Goal: Task Accomplishment & Management: Complete application form

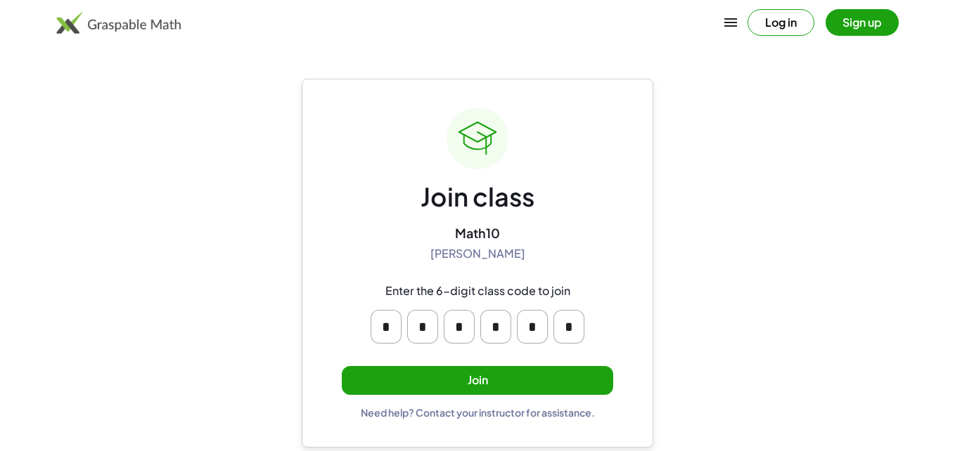
click at [511, 388] on button "Join" at bounding box center [477, 380] width 271 height 29
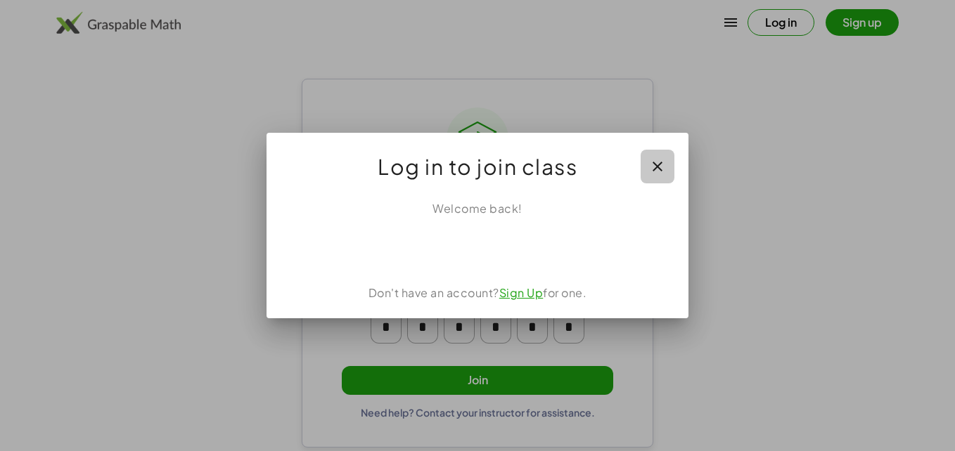
click at [661, 163] on icon "button" at bounding box center [657, 166] width 17 height 17
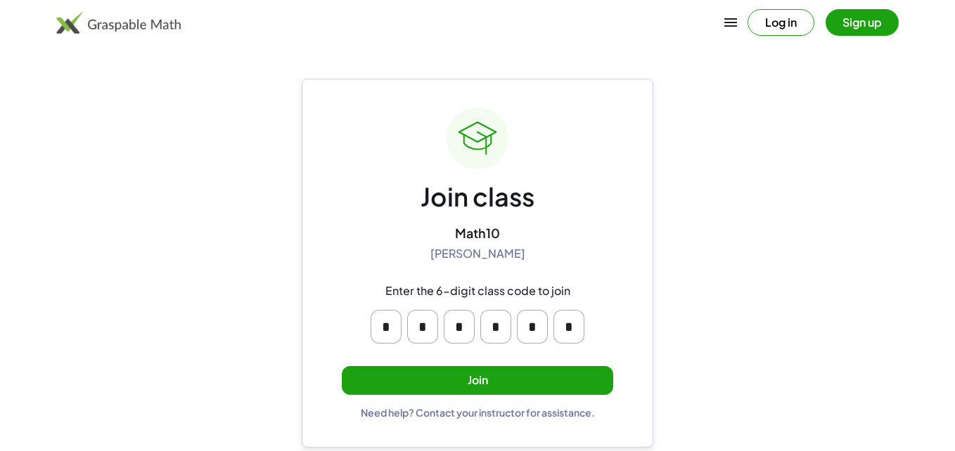
click at [542, 377] on button "Join" at bounding box center [477, 380] width 271 height 29
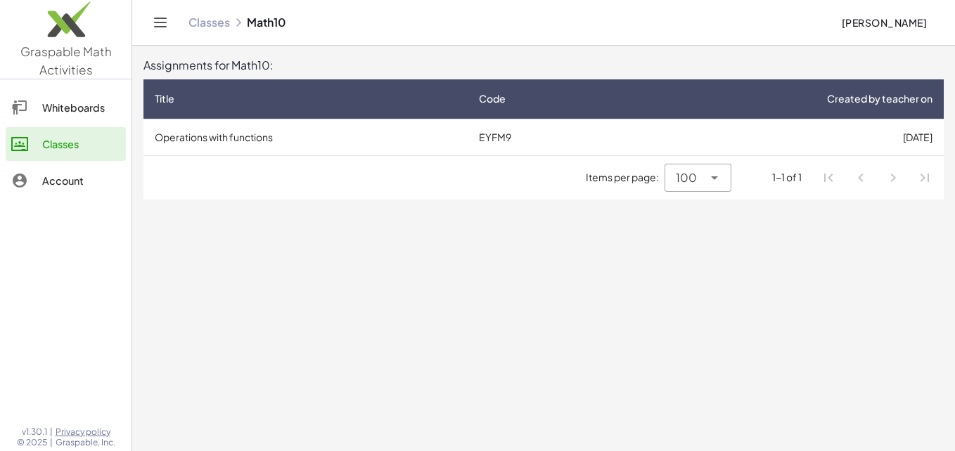
click at [531, 179] on div "Items per page: 100 *** 1-1 of 1" at bounding box center [543, 178] width 800 height 44
click at [572, 118] on th "Code" at bounding box center [542, 98] width 148 height 39
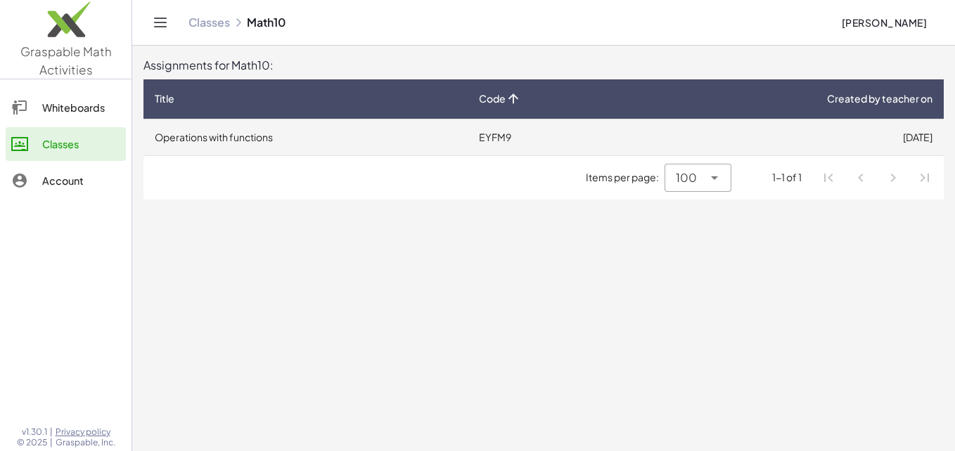
click at [572, 137] on td "EYFM9" at bounding box center [542, 137] width 148 height 37
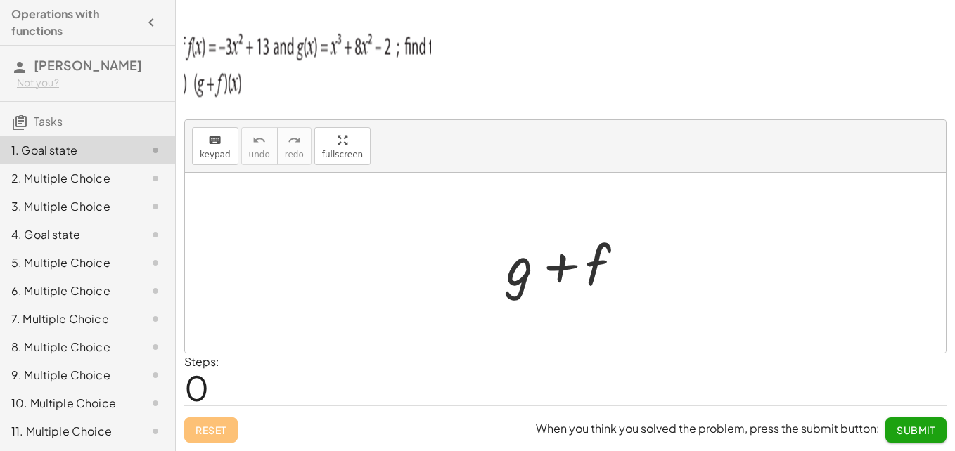
click at [263, 209] on div at bounding box center [565, 263] width 761 height 180
click at [298, 252] on div at bounding box center [565, 263] width 761 height 180
click at [250, 248] on div at bounding box center [565, 263] width 761 height 180
click at [517, 288] on div at bounding box center [570, 263] width 143 height 72
click at [222, 150] on span "keypad" at bounding box center [215, 155] width 31 height 10
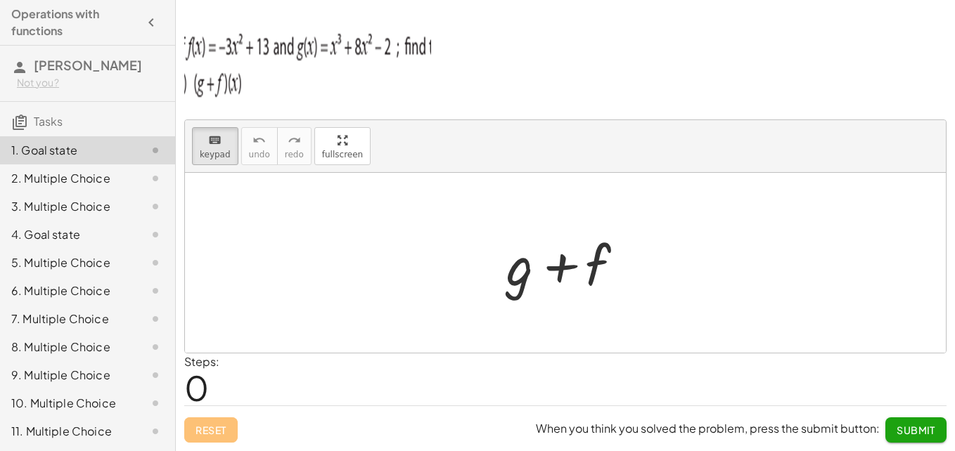
click at [240, 90] on img at bounding box center [307, 62] width 247 height 84
click at [214, 144] on icon "keyboard" at bounding box center [214, 140] width 13 height 17
click at [214, 143] on icon "keyboard" at bounding box center [214, 140] width 13 height 17
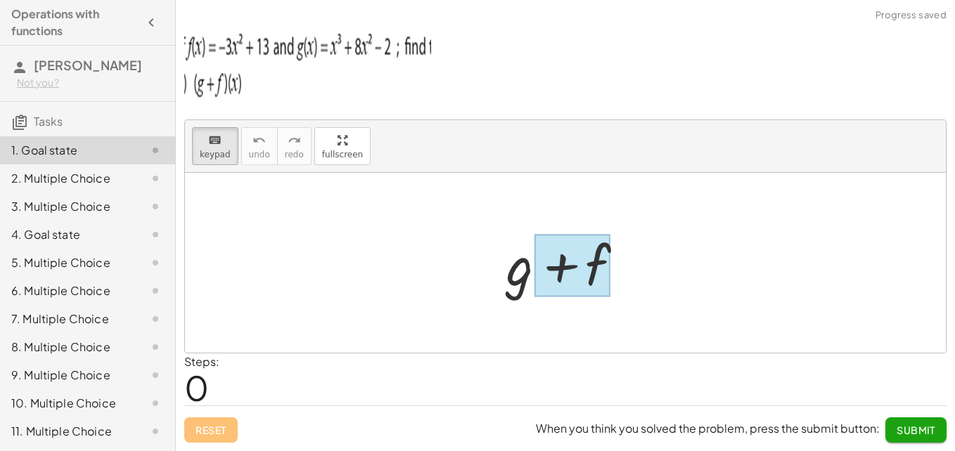
click at [587, 270] on div at bounding box center [572, 266] width 76 height 63
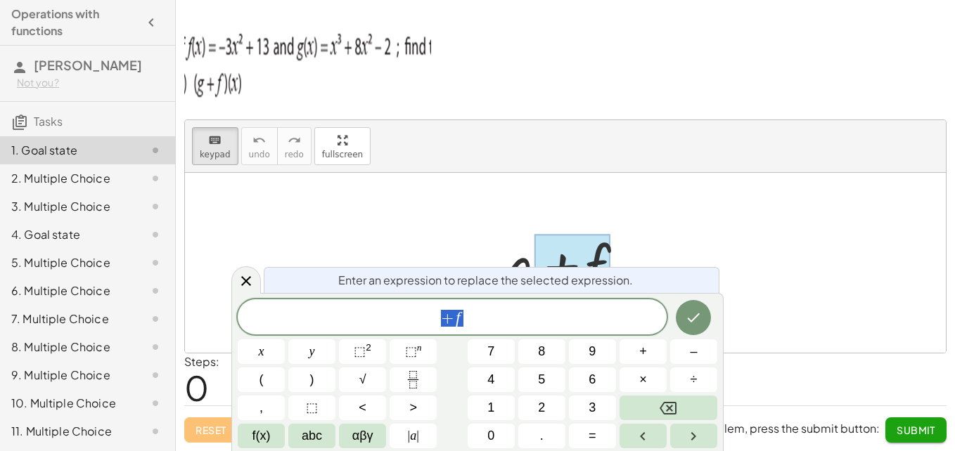
click at [650, 227] on div at bounding box center [565, 263] width 761 height 180
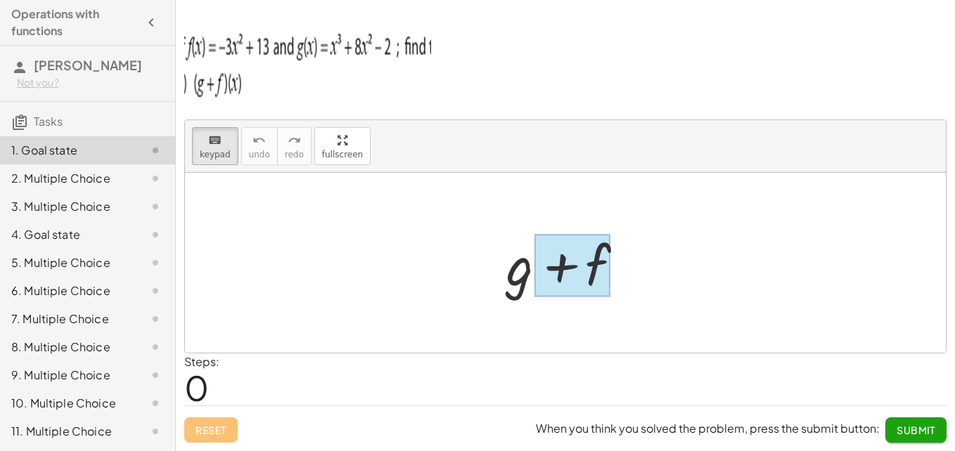
click at [587, 267] on div at bounding box center [572, 266] width 76 height 63
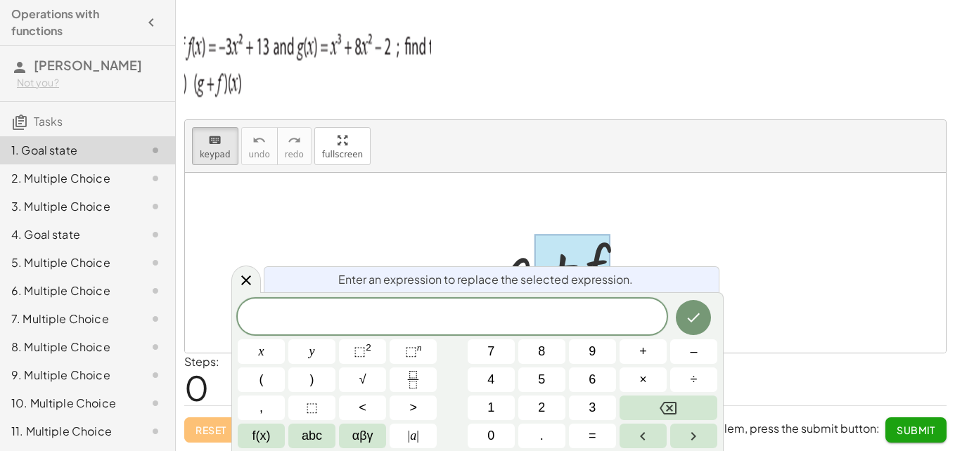
click at [609, 264] on div at bounding box center [572, 266] width 76 height 63
click at [408, 238] on div at bounding box center [565, 263] width 761 height 180
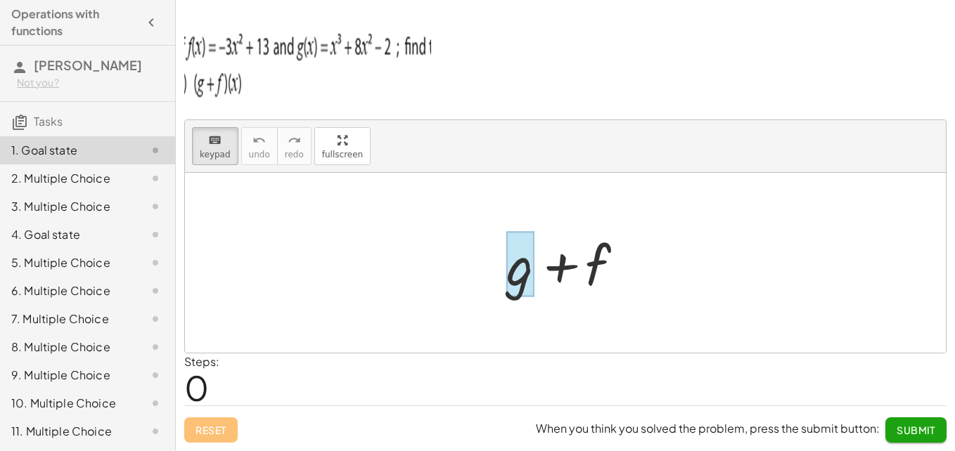
click at [523, 293] on div at bounding box center [520, 264] width 28 height 65
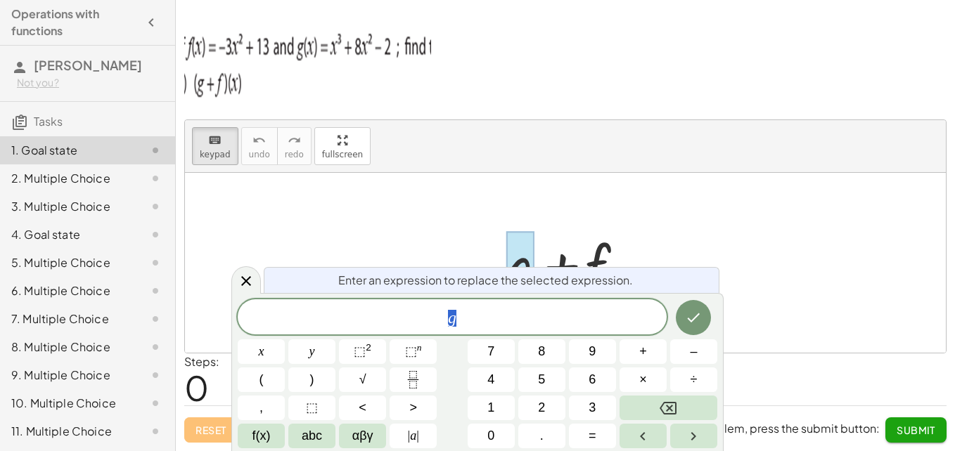
click at [651, 266] on div at bounding box center [565, 263] width 761 height 180
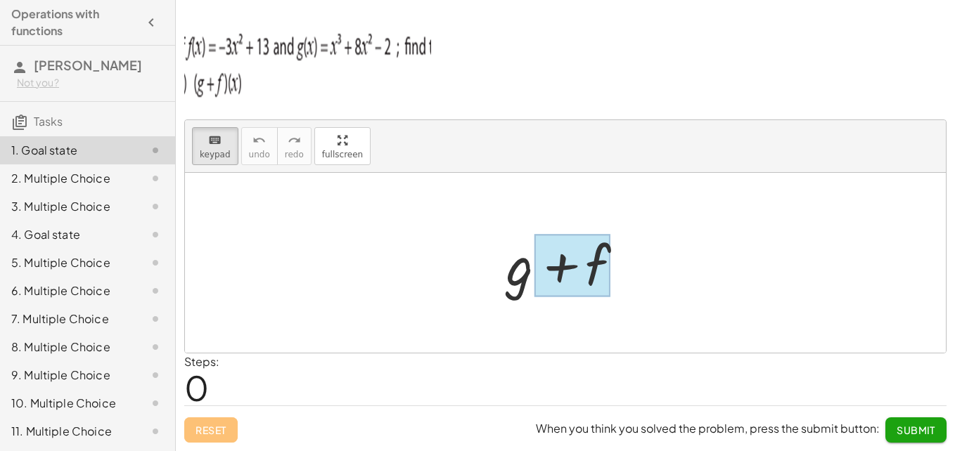
click at [587, 279] on div at bounding box center [572, 266] width 76 height 63
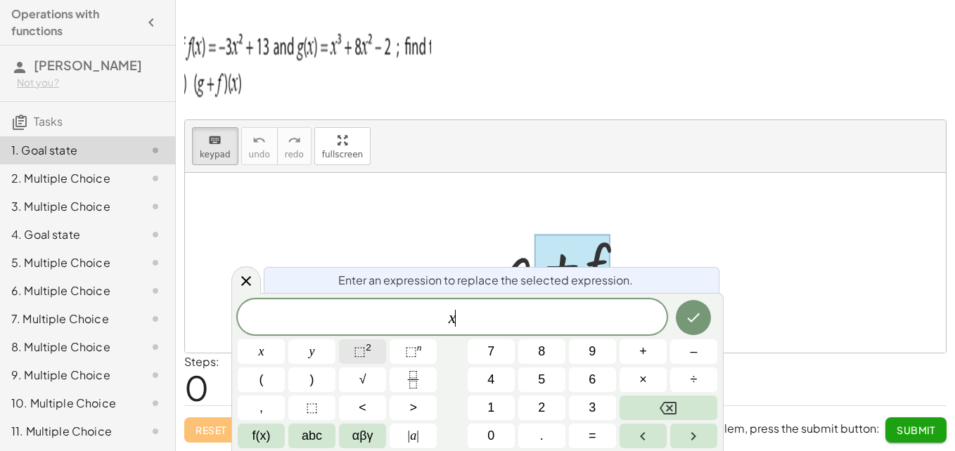
click at [371, 347] on span "⬚ 2" at bounding box center [363, 351] width 18 height 19
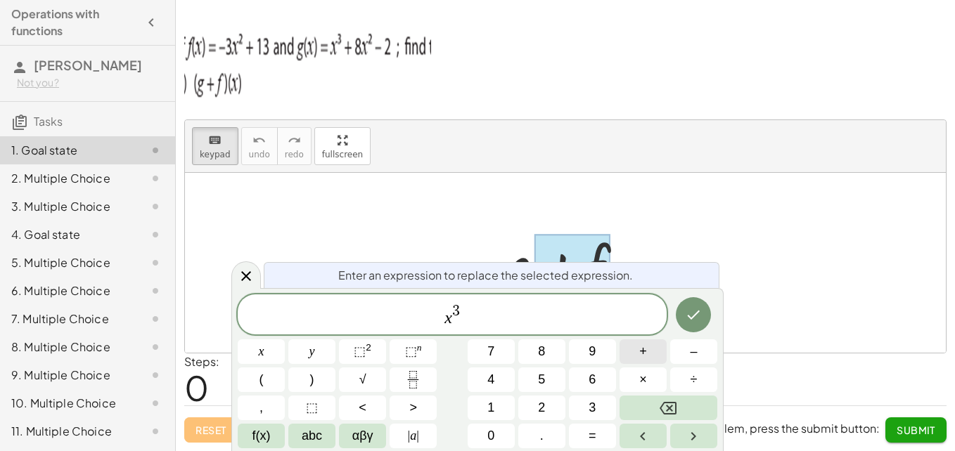
click at [644, 351] on span "+" at bounding box center [643, 351] width 8 height 19
click at [529, 387] on button "5" at bounding box center [541, 380] width 47 height 25
click at [321, 430] on span "abc" at bounding box center [312, 436] width 20 height 19
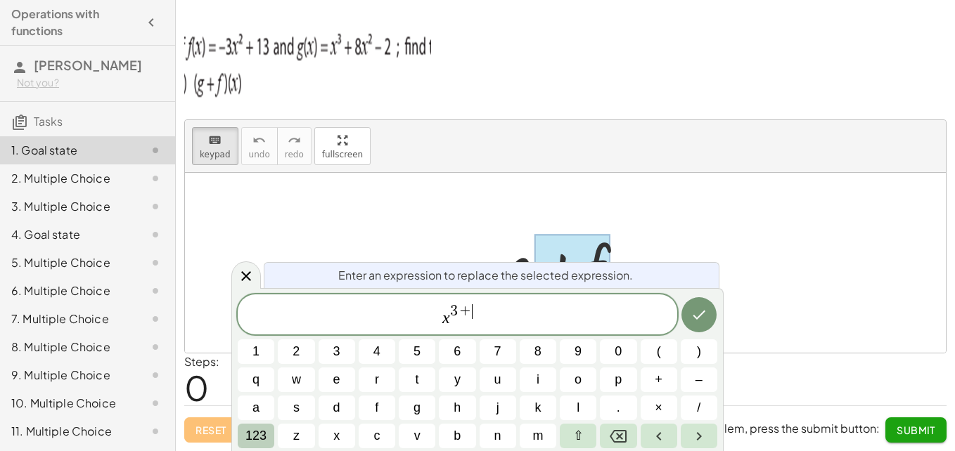
click at [255, 435] on span "123" at bounding box center [255, 436] width 21 height 19
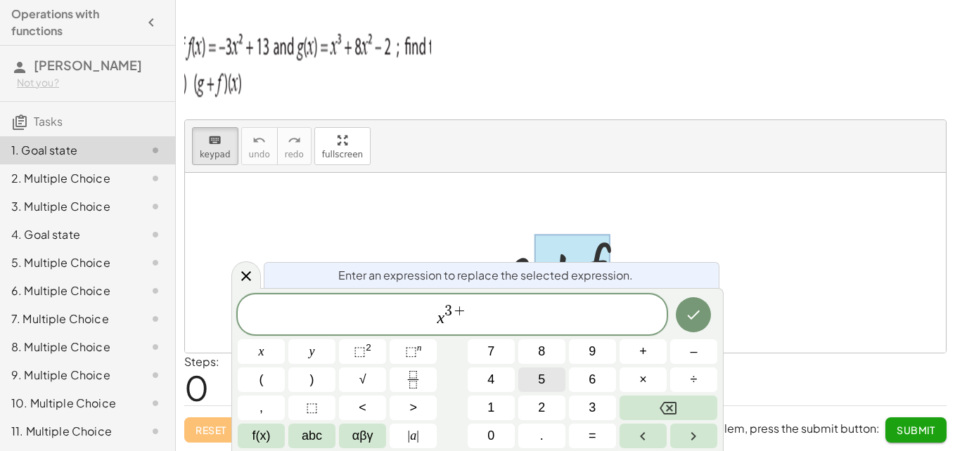
click at [551, 386] on button "5" at bounding box center [541, 380] width 47 height 25
click at [260, 441] on span "f(x)" at bounding box center [261, 436] width 18 height 19
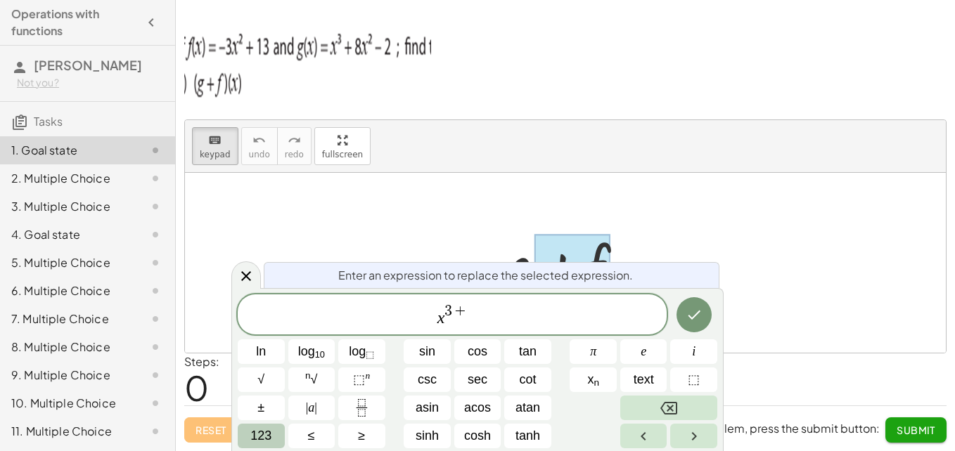
click at [269, 430] on span "123" at bounding box center [260, 436] width 21 height 19
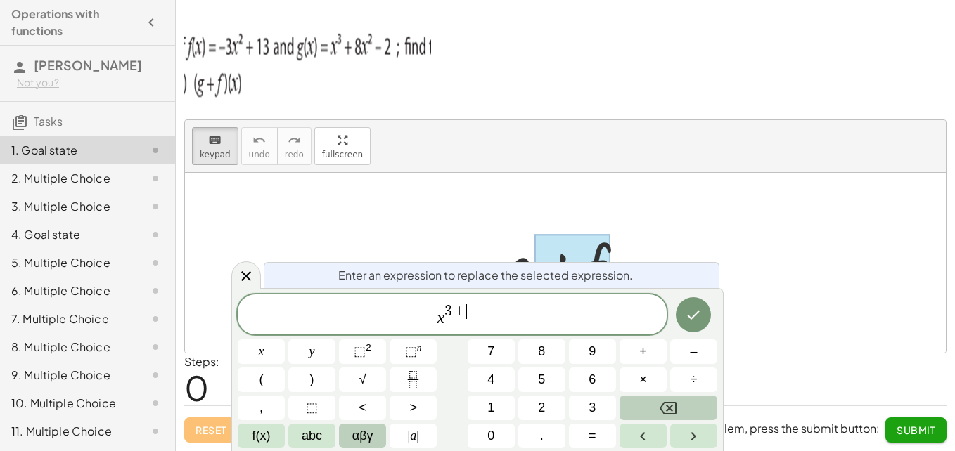
click at [368, 439] on span "αβγ" at bounding box center [362, 436] width 21 height 19
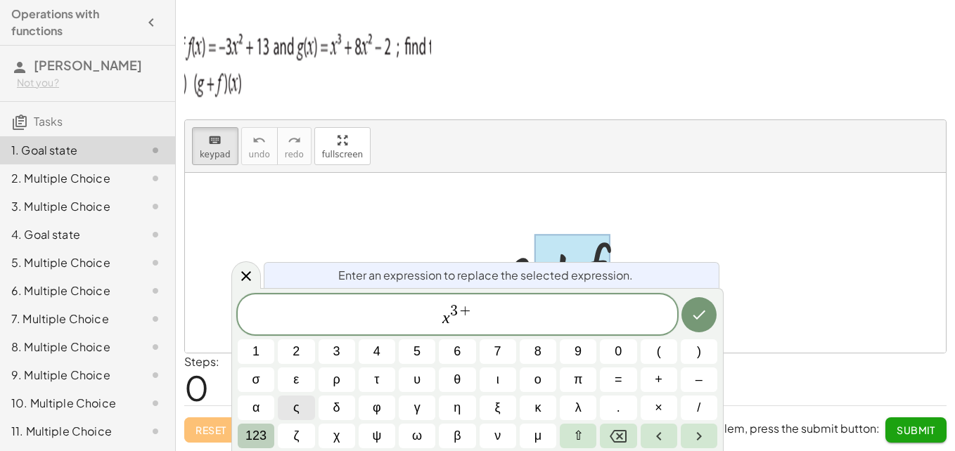
click at [243, 440] on button "123" at bounding box center [256, 436] width 37 height 25
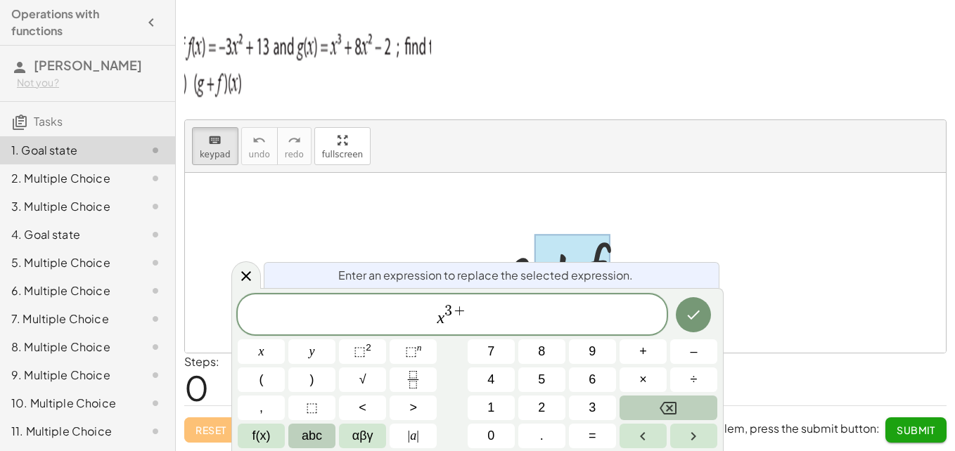
click at [317, 434] on span "abc" at bounding box center [312, 436] width 20 height 19
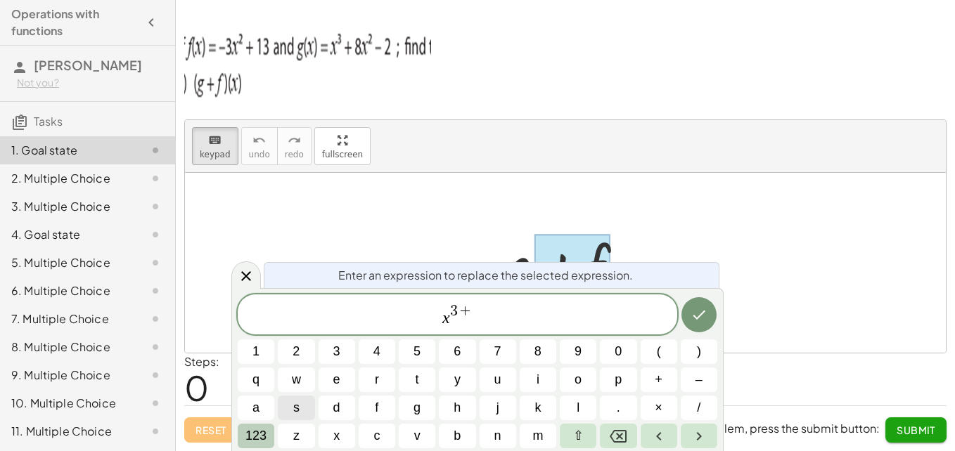
click at [250, 437] on span "123" at bounding box center [255, 436] width 21 height 19
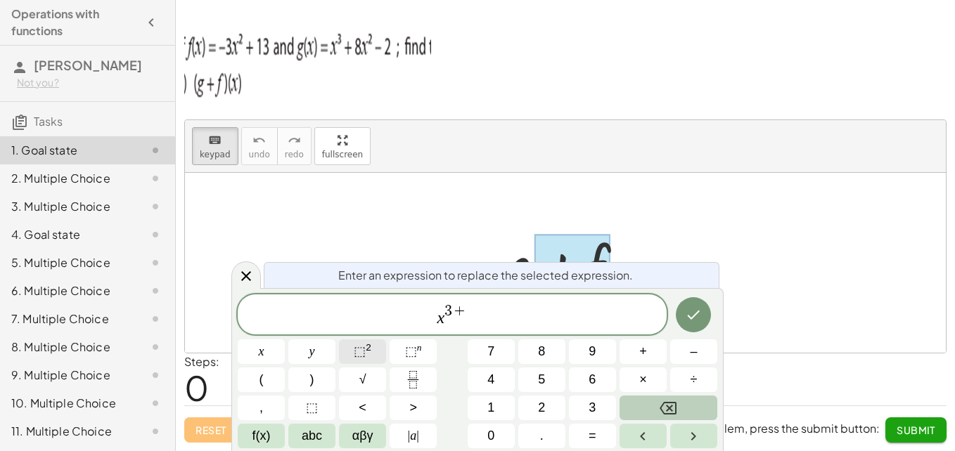
click at [374, 345] on button "⬚ 2" at bounding box center [362, 352] width 47 height 25
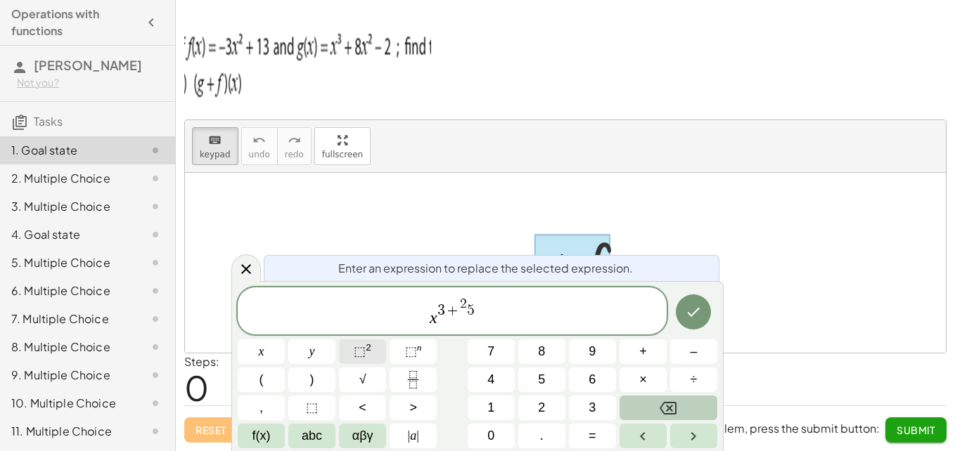
click at [354, 353] on button "⬚ 2" at bounding box center [362, 352] width 47 height 25
click at [266, 358] on button "x" at bounding box center [261, 352] width 47 height 25
click at [307, 409] on span "⬚" at bounding box center [312, 408] width 12 height 19
click at [319, 430] on span "abc" at bounding box center [312, 436] width 20 height 19
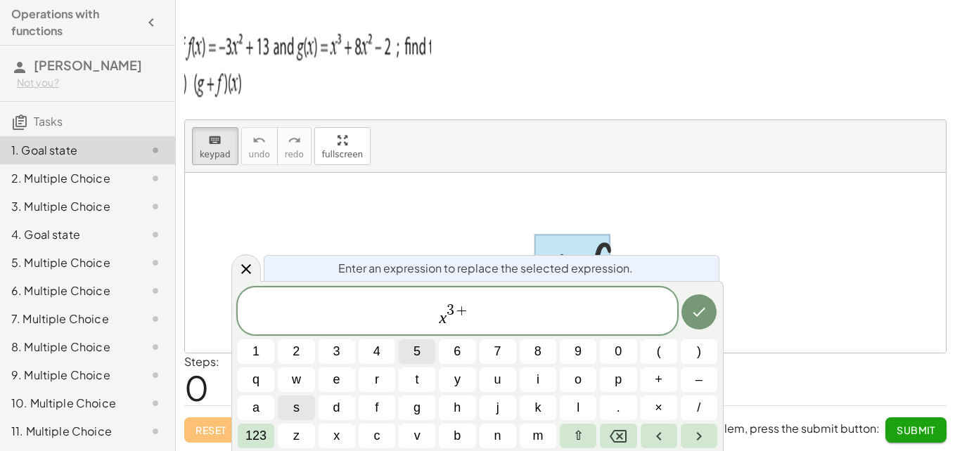
click at [415, 344] on span "5" at bounding box center [417, 351] width 7 height 19
click at [475, 319] on span "3 + ​" at bounding box center [461, 308] width 29 height 22
click at [471, 319] on span "3 + ​" at bounding box center [461, 308] width 29 height 22
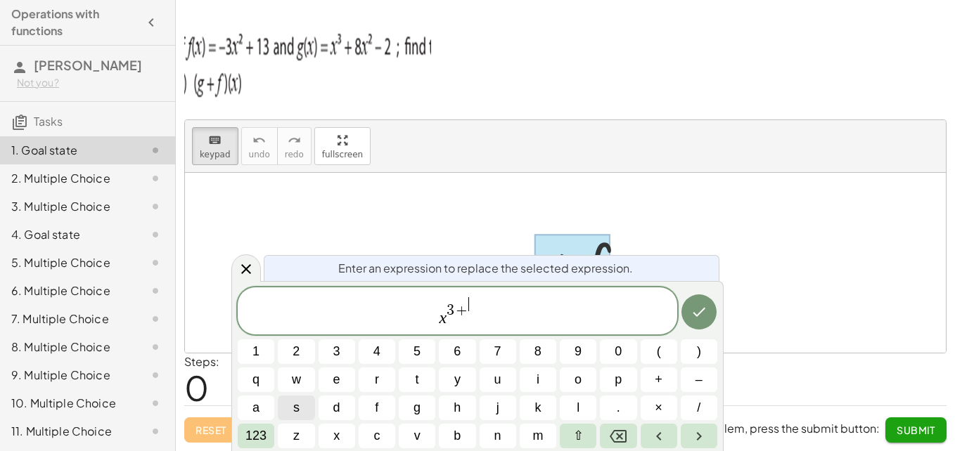
click at [470, 318] on span "3 + ​" at bounding box center [461, 308] width 29 height 22
click at [470, 319] on span "3 + ​" at bounding box center [461, 308] width 29 height 22
click at [462, 322] on span "x 3 ​ +" at bounding box center [458, 312] width 440 height 32
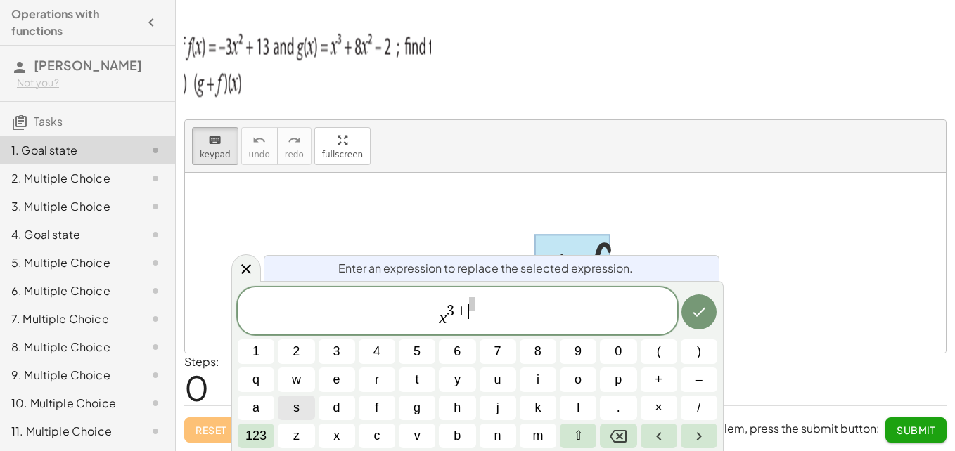
click at [466, 322] on span "x 3 + ​" at bounding box center [458, 312] width 440 height 32
click at [433, 311] on span "x 3 ​" at bounding box center [458, 312] width 440 height 32
click at [479, 315] on span "​ x 3" at bounding box center [458, 312] width 440 height 32
click at [664, 372] on button "+" at bounding box center [659, 380] width 37 height 25
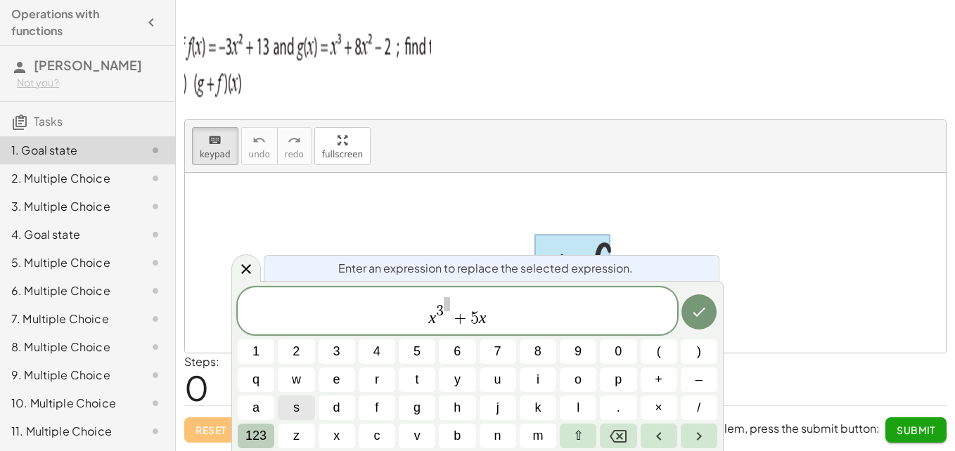
click at [260, 437] on span "123" at bounding box center [255, 436] width 21 height 19
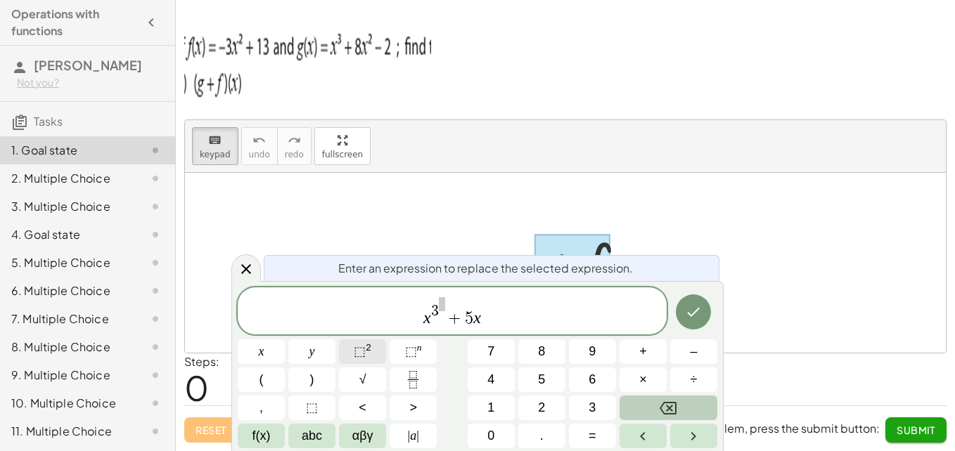
click at [371, 349] on button "⬚ 2" at bounding box center [362, 352] width 47 height 25
click at [644, 361] on span "+" at bounding box center [643, 351] width 8 height 19
click at [684, 316] on button "Done" at bounding box center [693, 312] width 35 height 35
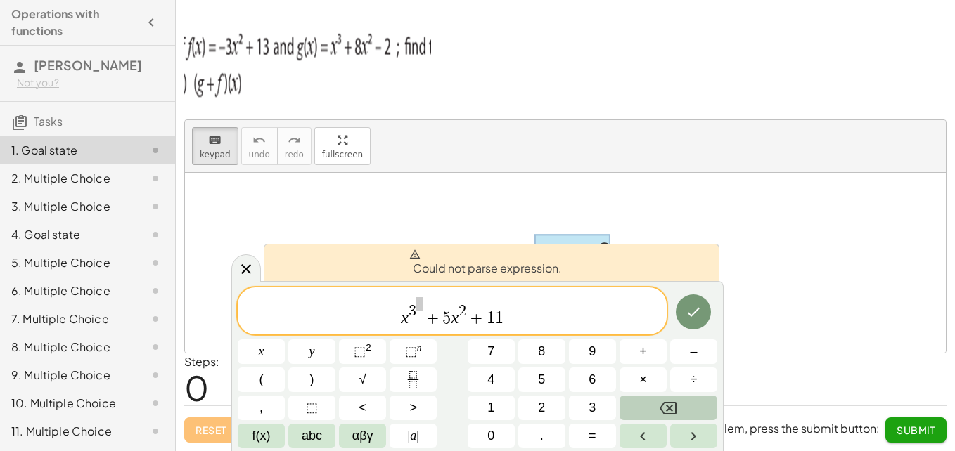
click at [430, 309] on span "x 3 + 5 x 2 + 1 1 ​" at bounding box center [452, 312] width 429 height 32
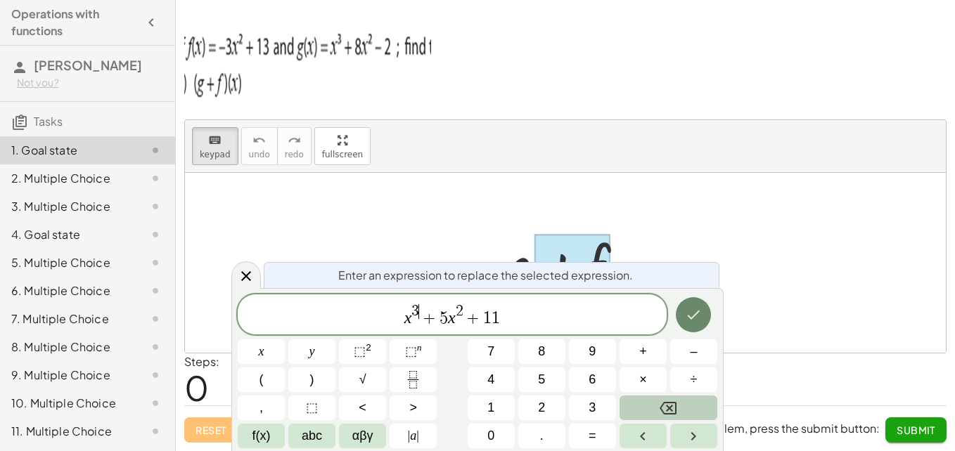
click at [698, 312] on icon "Done" at bounding box center [694, 315] width 13 height 9
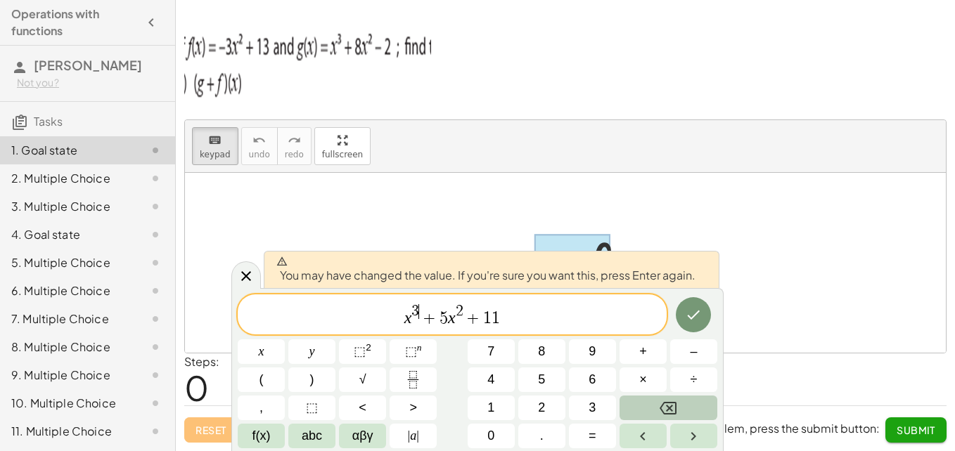
click at [422, 315] on span "+" at bounding box center [429, 318] width 20 height 17
click at [425, 315] on span "+" at bounding box center [429, 318] width 20 height 17
click at [402, 316] on span "​ x 3 + 5 x 2 + 1 1" at bounding box center [452, 315] width 429 height 25
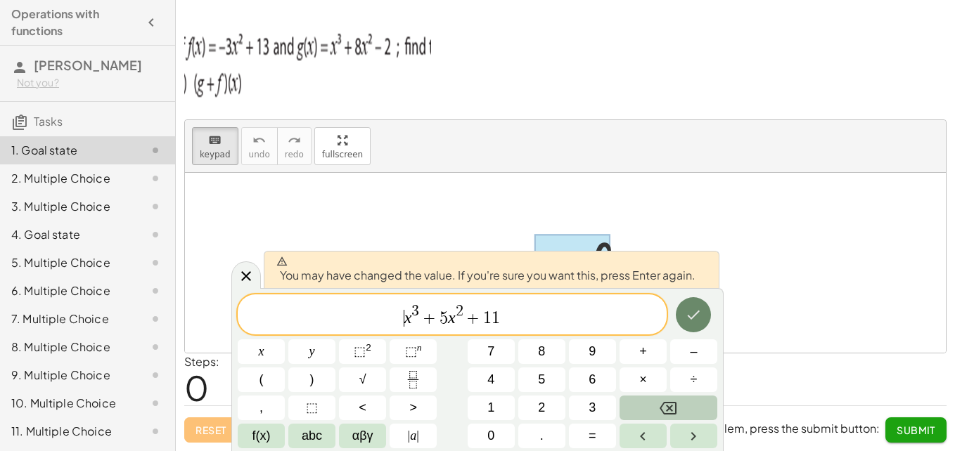
click at [694, 317] on icon "Done" at bounding box center [694, 315] width 13 height 9
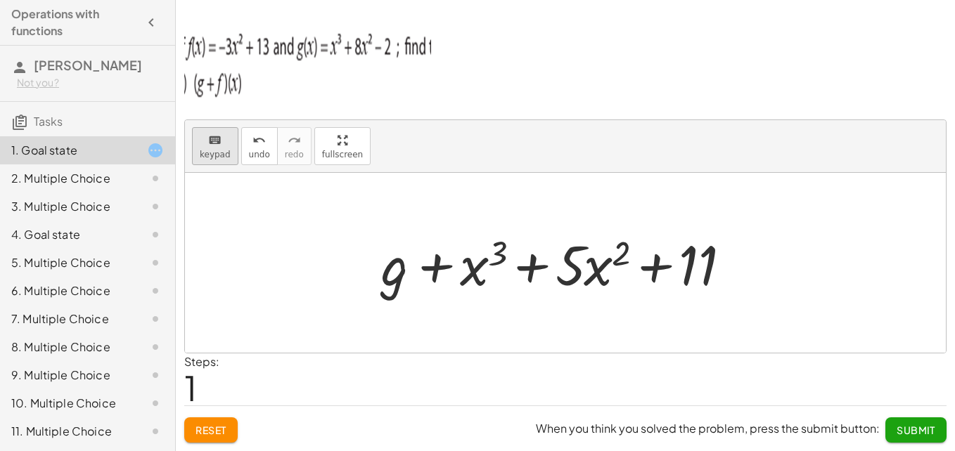
click at [214, 161] on button "keyboard keypad" at bounding box center [215, 146] width 46 height 38
click at [404, 274] on div at bounding box center [395, 264] width 28 height 65
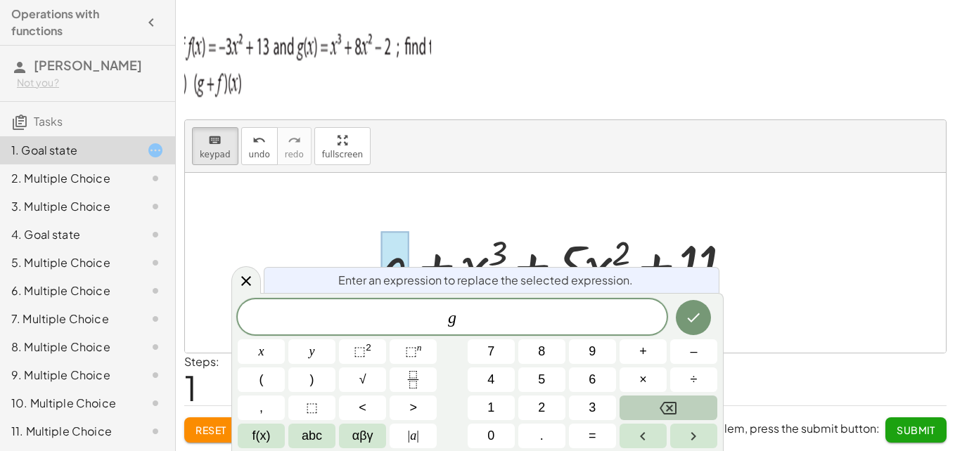
click at [404, 273] on span "Enter an expression to replace the selected expression." at bounding box center [485, 280] width 295 height 17
click at [466, 318] on span "g" at bounding box center [452, 319] width 429 height 20
click at [697, 314] on icon "Done" at bounding box center [693, 317] width 17 height 17
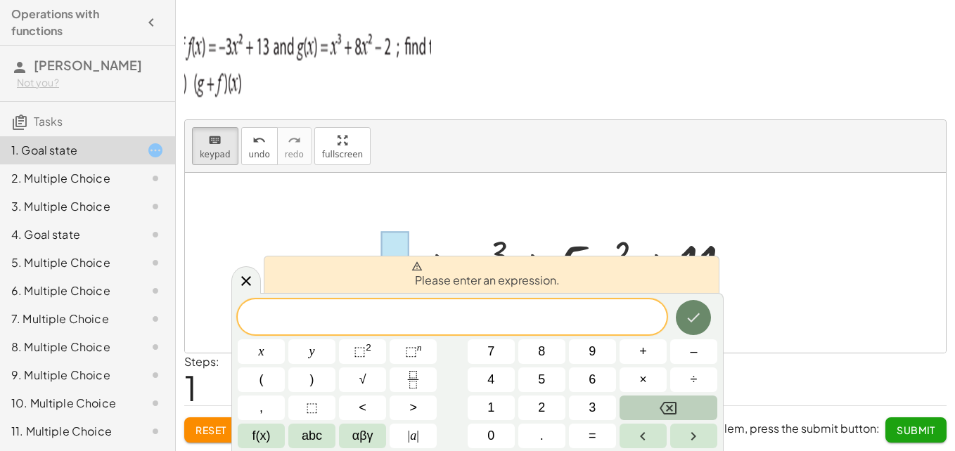
click at [698, 314] on icon "Done" at bounding box center [693, 317] width 17 height 17
click at [654, 181] on div at bounding box center [565, 263] width 761 height 180
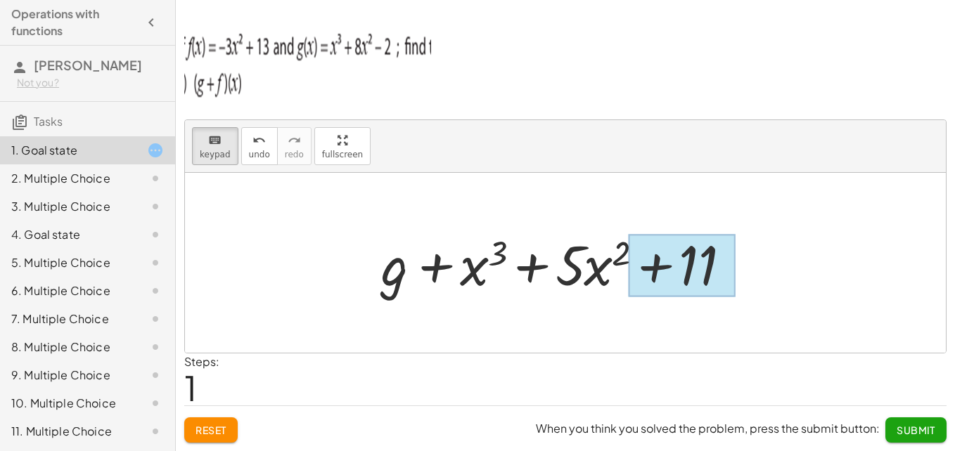
click at [700, 280] on div at bounding box center [682, 266] width 107 height 63
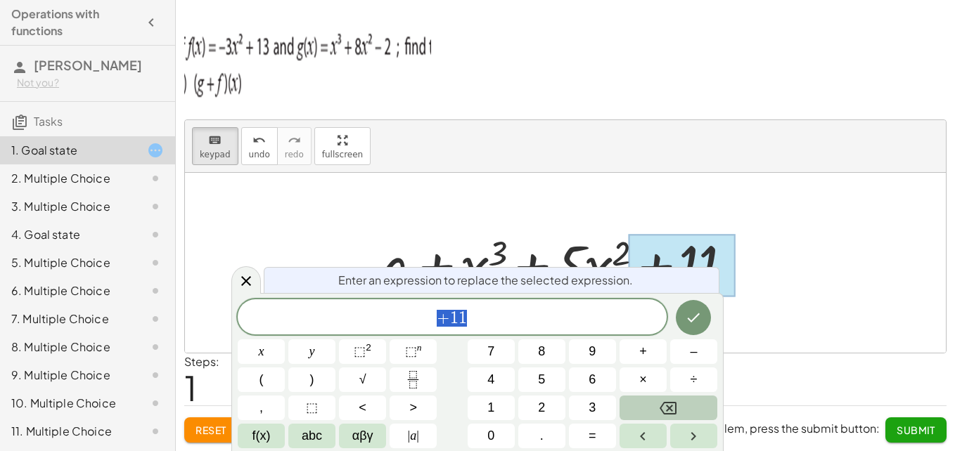
click at [816, 303] on div at bounding box center [565, 263] width 761 height 180
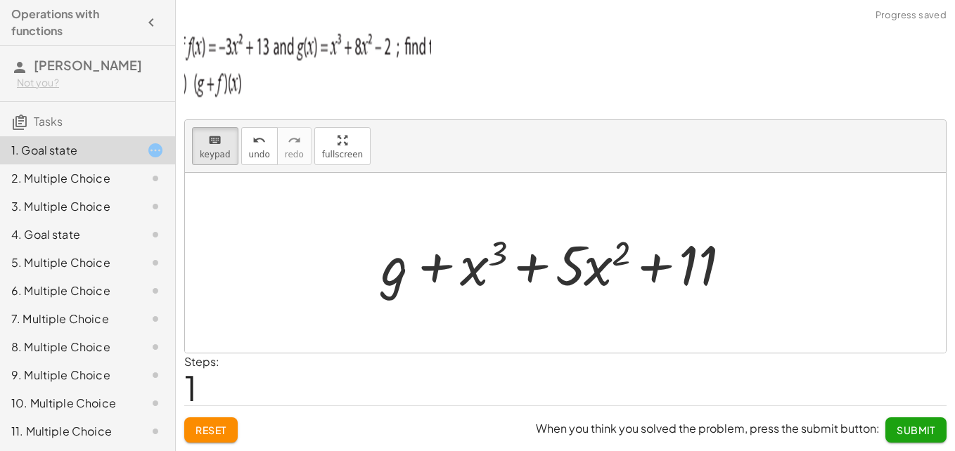
click at [428, 267] on div at bounding box center [570, 263] width 392 height 72
click at [442, 262] on div at bounding box center [570, 263] width 392 height 72
click at [443, 262] on div at bounding box center [570, 263] width 392 height 72
drag, startPoint x: 443, startPoint y: 262, endPoint x: 390, endPoint y: 268, distance: 53.0
click at [390, 268] on div at bounding box center [395, 264] width 28 height 65
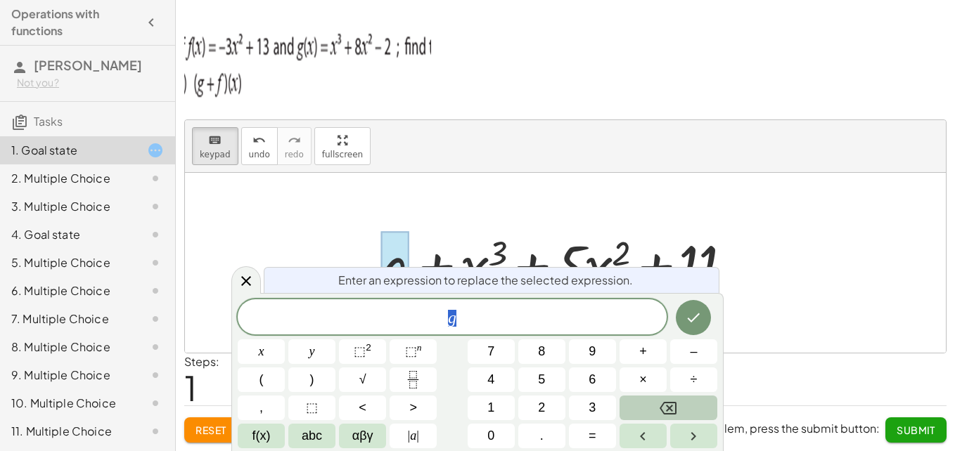
click at [670, 409] on icon "Backspace" at bounding box center [668, 408] width 17 height 13
click at [696, 322] on icon "Done" at bounding box center [693, 317] width 17 height 17
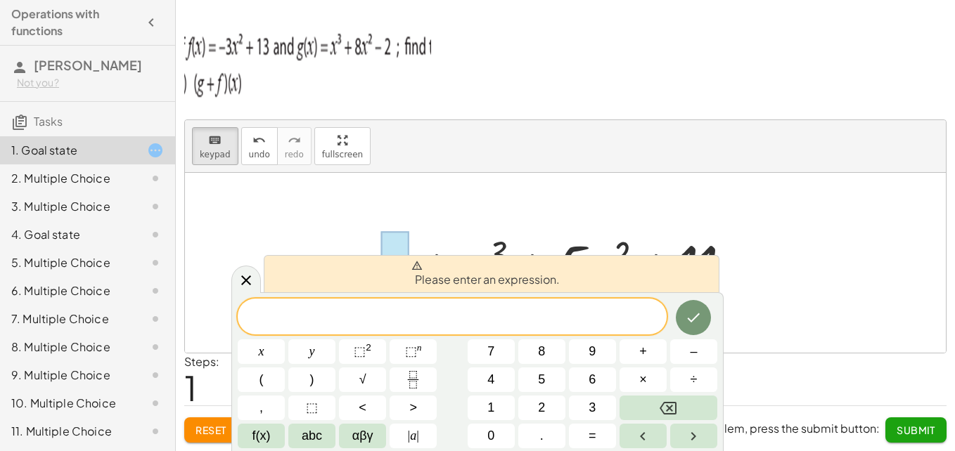
click at [315, 203] on div at bounding box center [565, 263] width 761 height 180
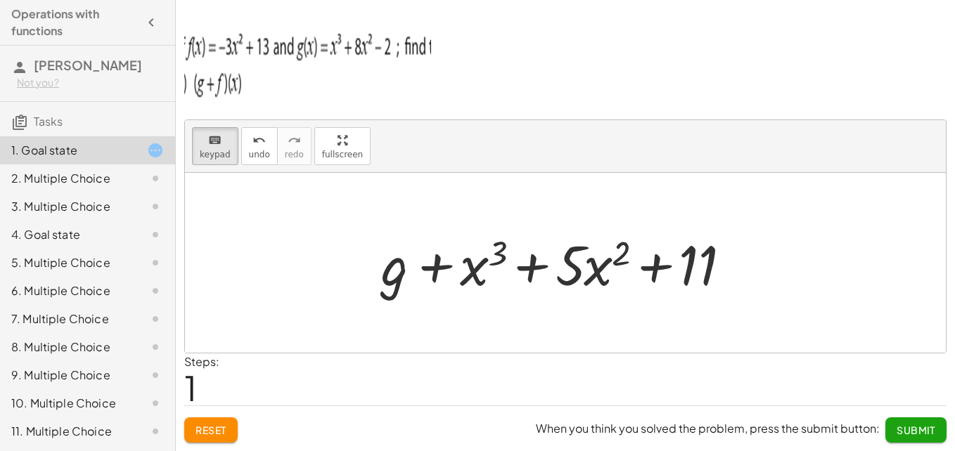
click at [224, 433] on span "Reset" at bounding box center [211, 430] width 31 height 13
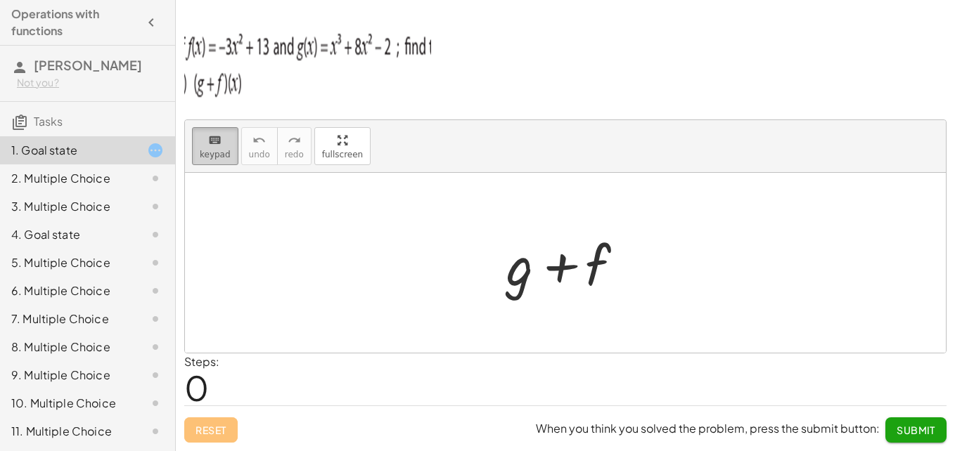
click at [205, 157] on span "keypad" at bounding box center [215, 155] width 31 height 10
click at [222, 150] on span "keypad" at bounding box center [215, 155] width 31 height 10
click at [216, 153] on span "keypad" at bounding box center [215, 155] width 31 height 10
click at [217, 156] on span "keypad" at bounding box center [215, 155] width 31 height 10
click at [215, 139] on icon "keyboard" at bounding box center [214, 140] width 13 height 17
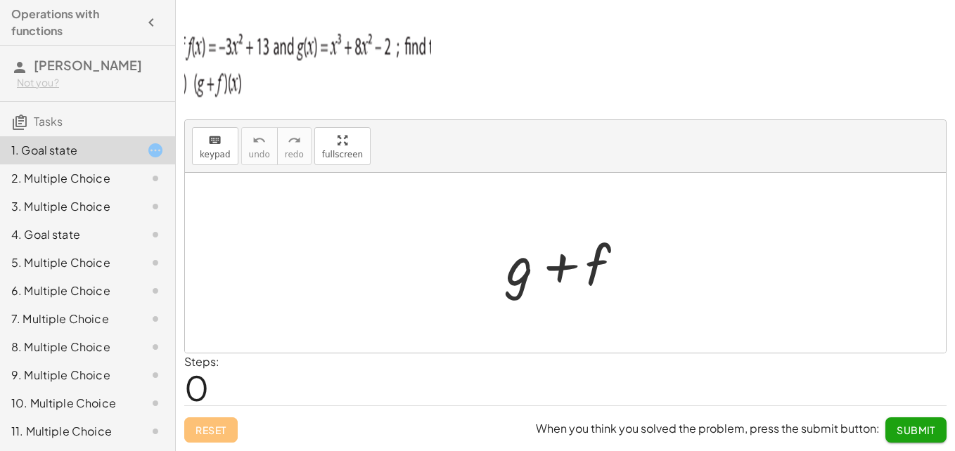
click at [556, 267] on div at bounding box center [570, 263] width 143 height 72
click at [530, 272] on div at bounding box center [570, 263] width 143 height 72
drag, startPoint x: 530, startPoint y: 272, endPoint x: 549, endPoint y: 271, distance: 19.0
click at [533, 272] on div at bounding box center [570, 263] width 143 height 72
click at [594, 279] on div at bounding box center [570, 263] width 143 height 72
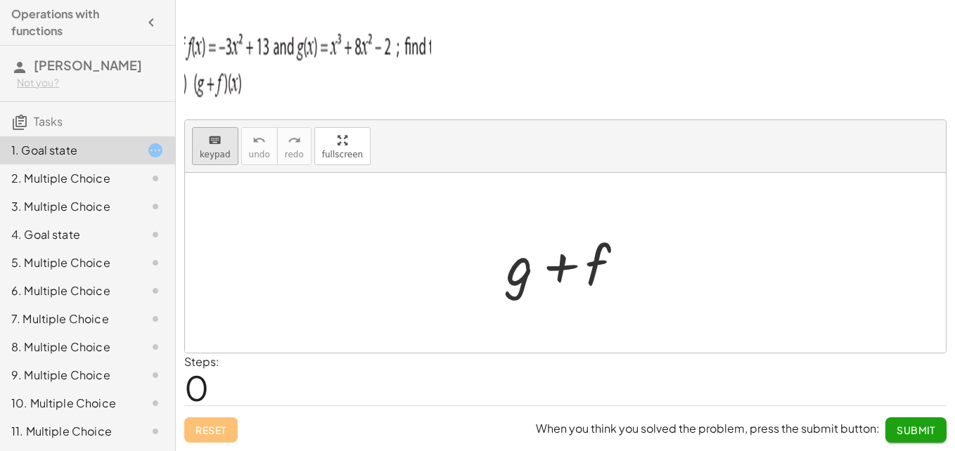
click at [206, 158] on span "keypad" at bounding box center [215, 155] width 31 height 10
click at [515, 278] on div at bounding box center [520, 264] width 28 height 65
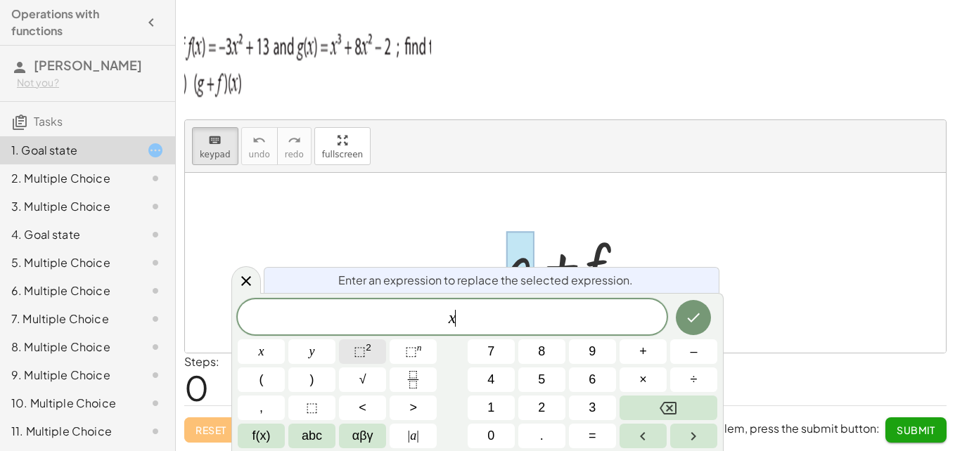
click at [362, 342] on button "⬚ 2" at bounding box center [362, 352] width 47 height 25
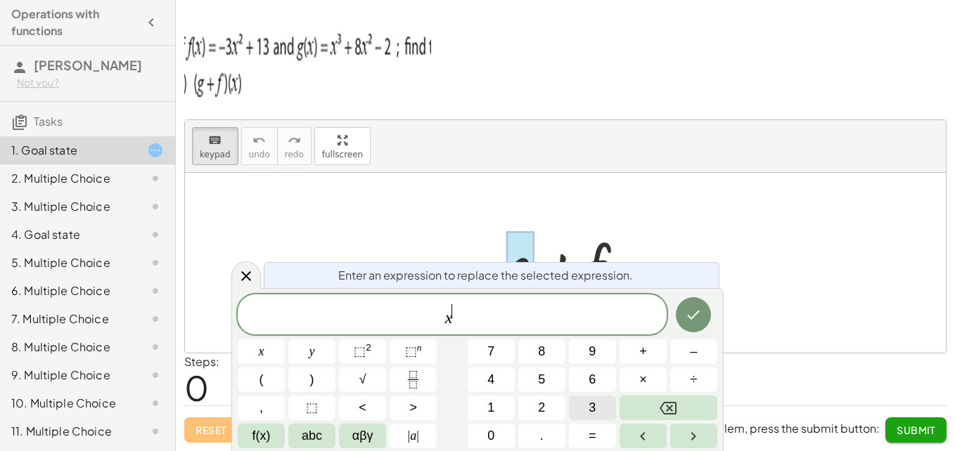
click at [577, 414] on button "3" at bounding box center [592, 408] width 47 height 25
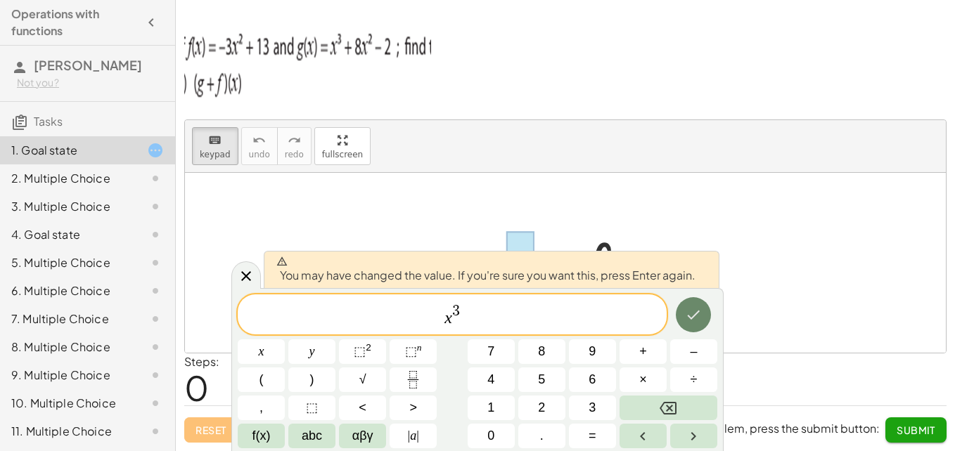
click at [695, 316] on icon "Done" at bounding box center [694, 315] width 13 height 9
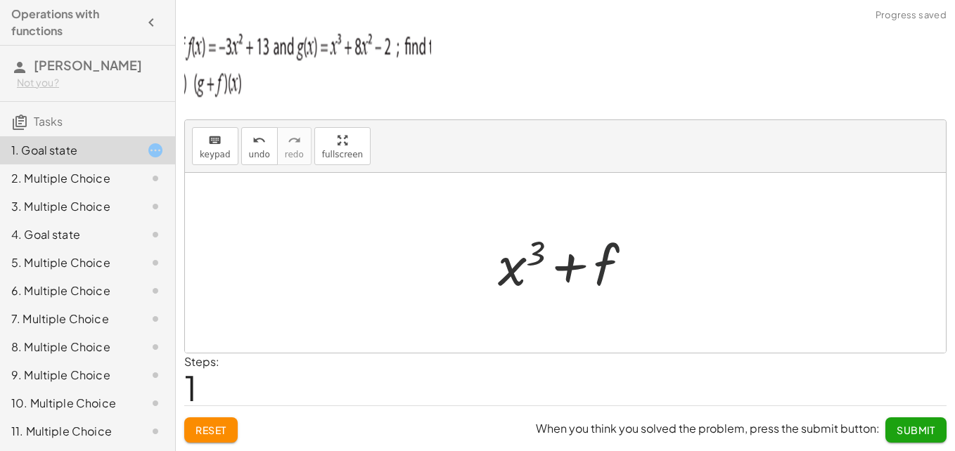
click at [598, 273] on div at bounding box center [571, 263] width 160 height 72
click at [610, 276] on div at bounding box center [571, 263] width 160 height 72
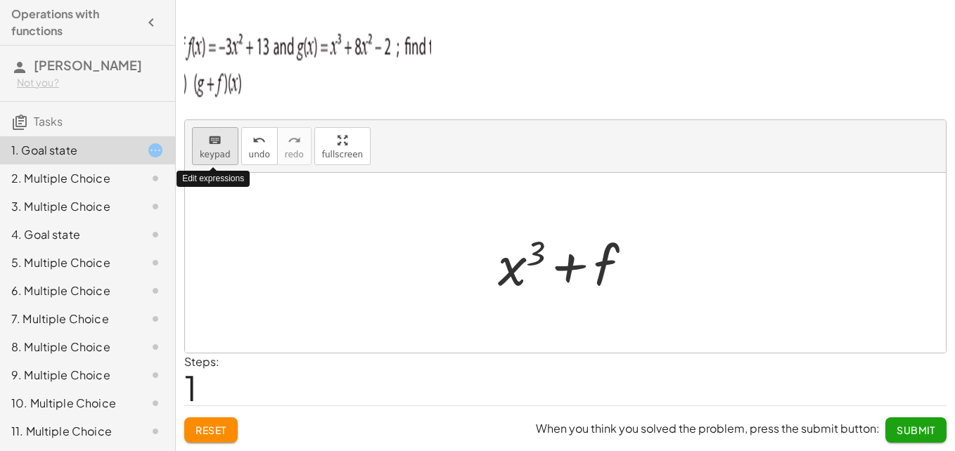
click at [218, 156] on span "keypad" at bounding box center [215, 155] width 31 height 10
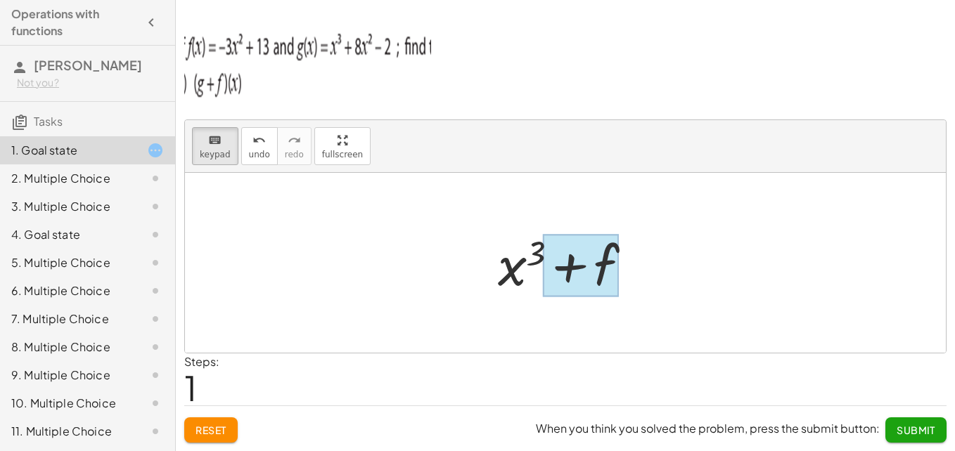
click at [605, 271] on div at bounding box center [581, 266] width 76 height 63
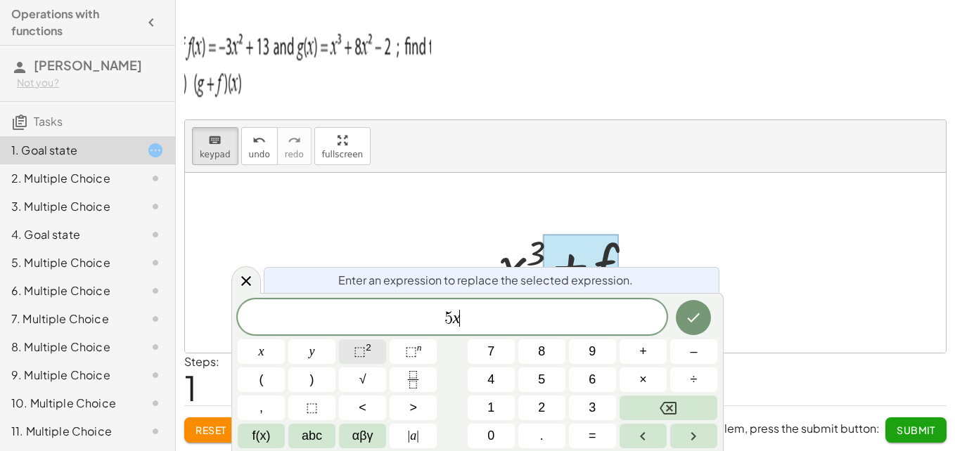
click at [357, 352] on span "⬚" at bounding box center [360, 352] width 12 height 14
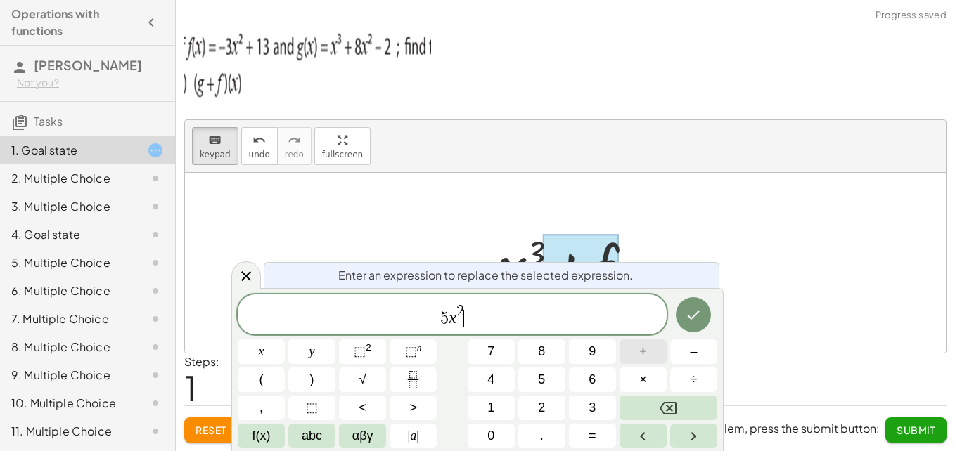
click at [632, 353] on button "+" at bounding box center [643, 352] width 47 height 25
click at [691, 300] on button "Done" at bounding box center [693, 314] width 35 height 35
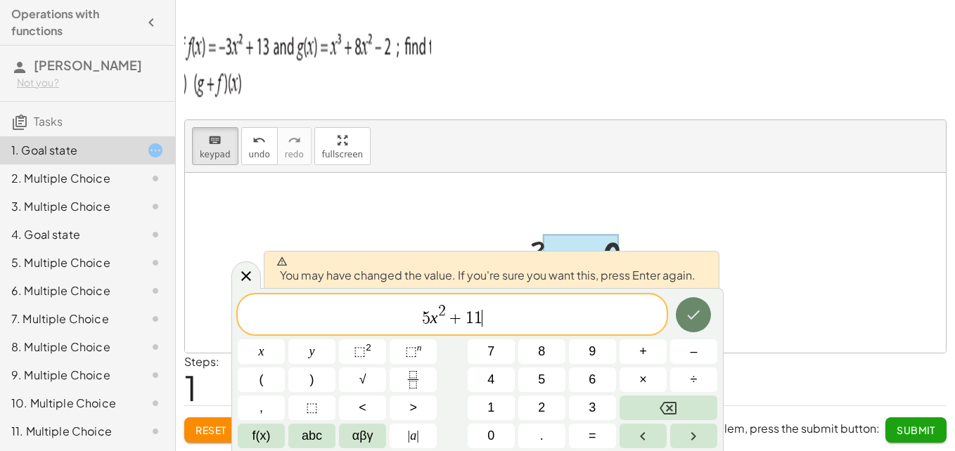
click at [691, 300] on button "Done" at bounding box center [693, 314] width 35 height 35
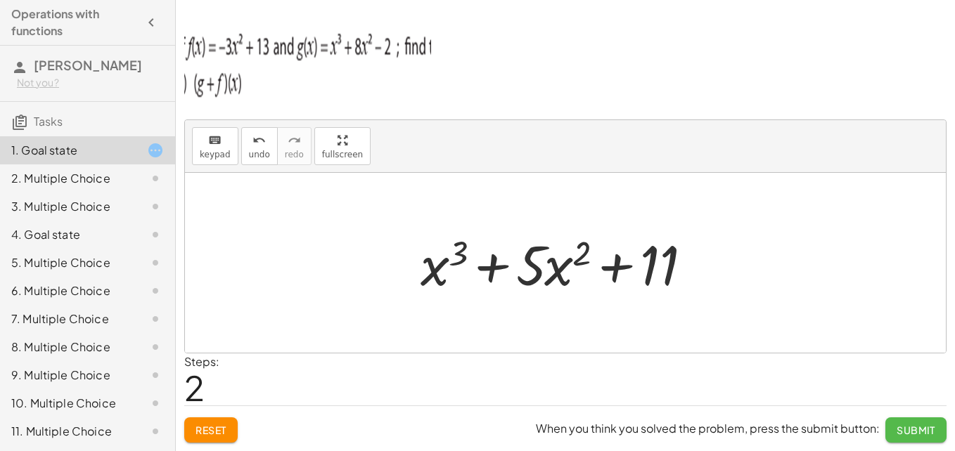
click at [925, 435] on span "Submit" at bounding box center [916, 430] width 39 height 13
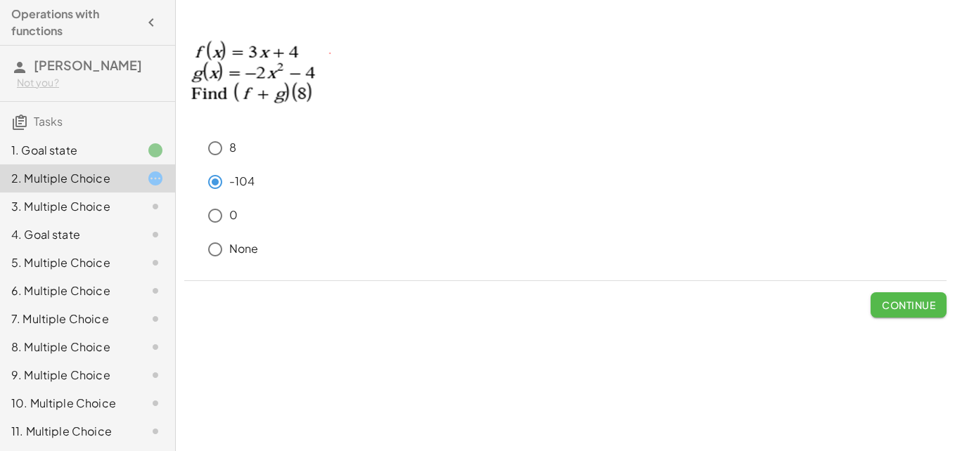
click at [909, 307] on span "Continue" at bounding box center [908, 305] width 53 height 13
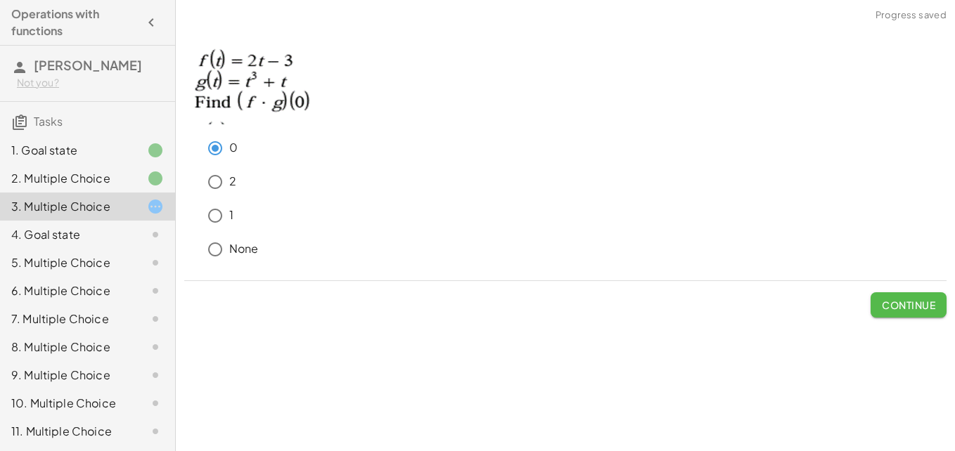
click at [935, 300] on button "Continue" at bounding box center [909, 305] width 76 height 25
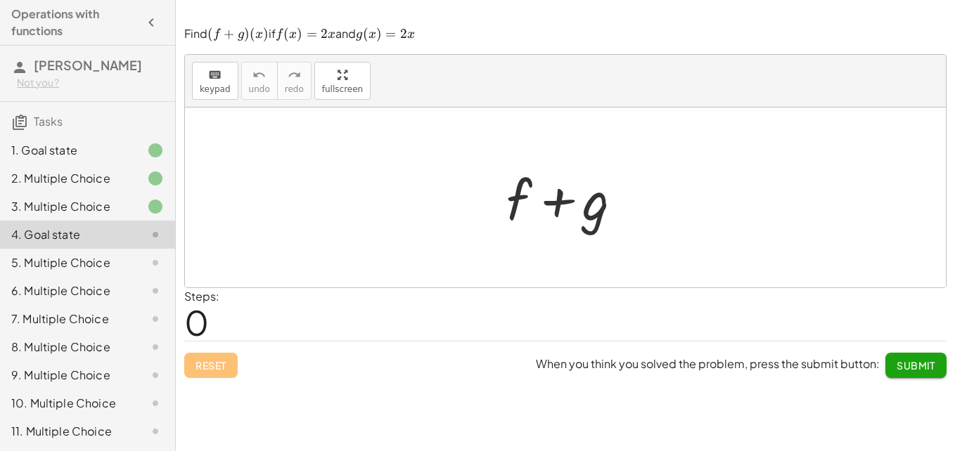
click at [543, 205] on div at bounding box center [570, 198] width 143 height 72
click at [210, 90] on span "keypad" at bounding box center [215, 89] width 31 height 10
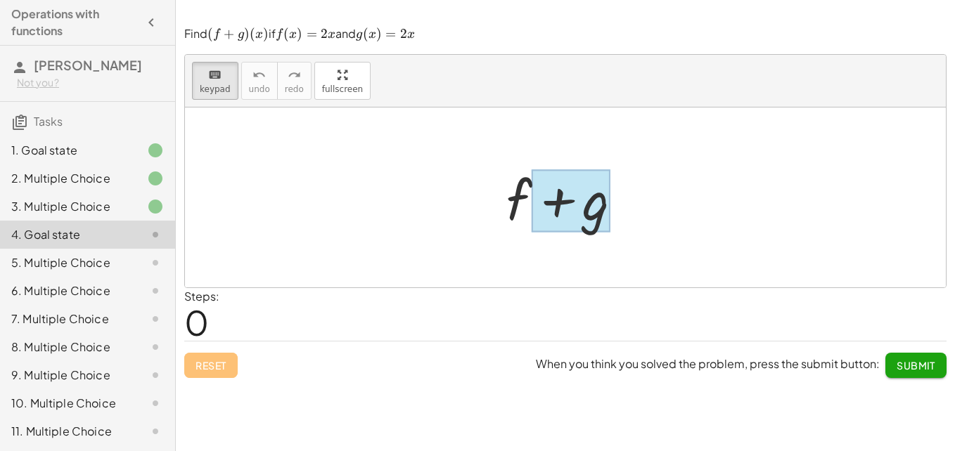
click at [590, 200] on div at bounding box center [571, 200] width 79 height 63
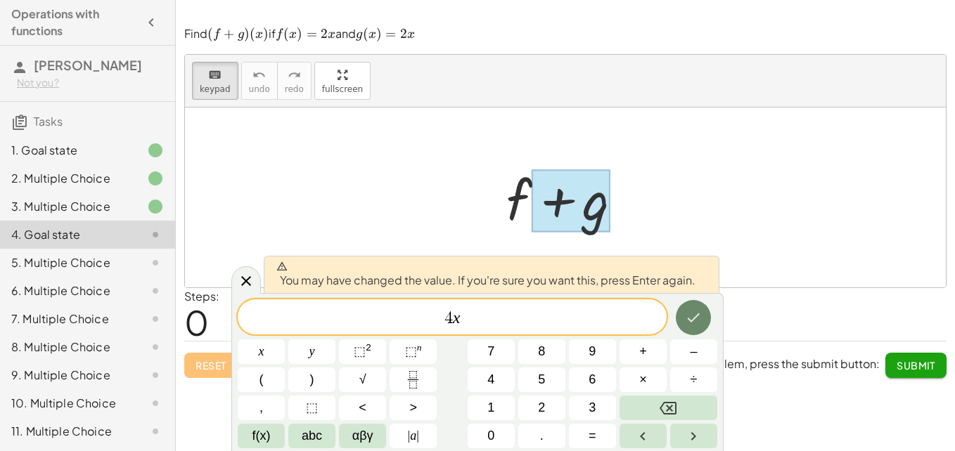
click at [696, 306] on button "Done" at bounding box center [693, 317] width 35 height 35
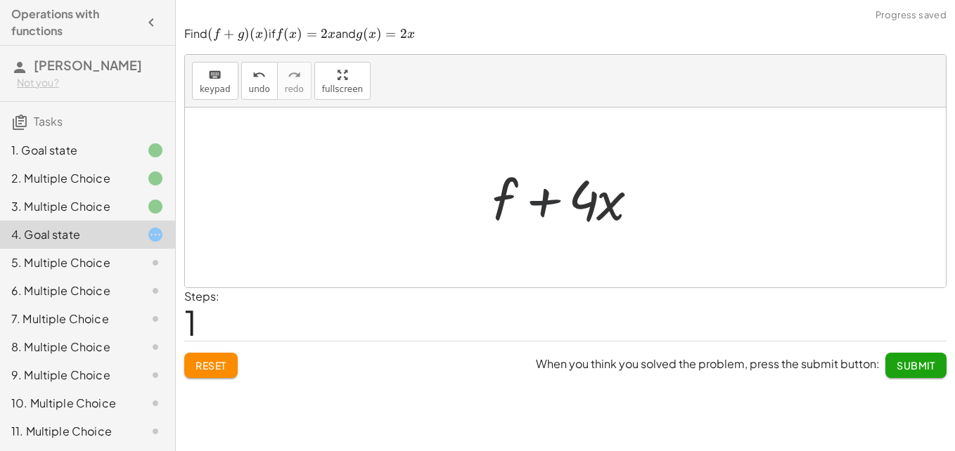
click at [551, 211] on div at bounding box center [570, 198] width 171 height 72
click at [508, 200] on div at bounding box center [570, 198] width 171 height 72
click at [506, 199] on div at bounding box center [570, 198] width 171 height 72
click at [216, 357] on button "Reset" at bounding box center [210, 365] width 53 height 25
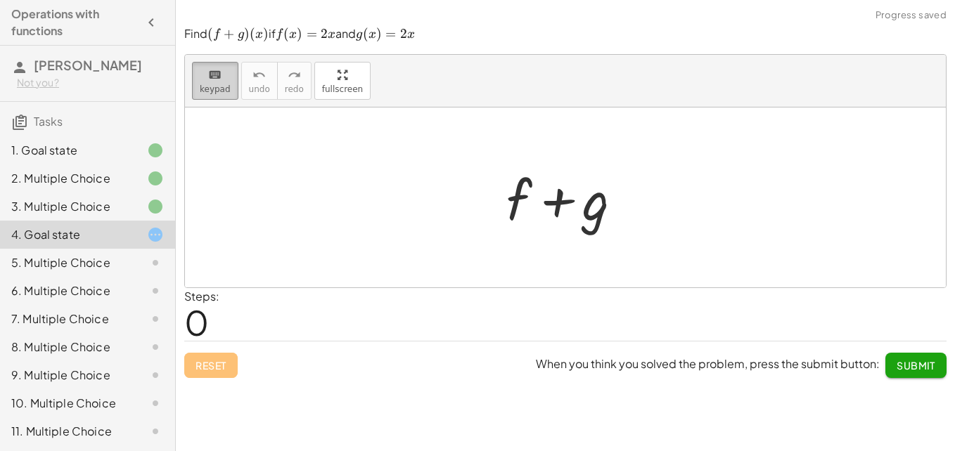
click at [216, 93] on span "keypad" at bounding box center [215, 89] width 31 height 10
click at [518, 198] on div at bounding box center [518, 199] width 25 height 65
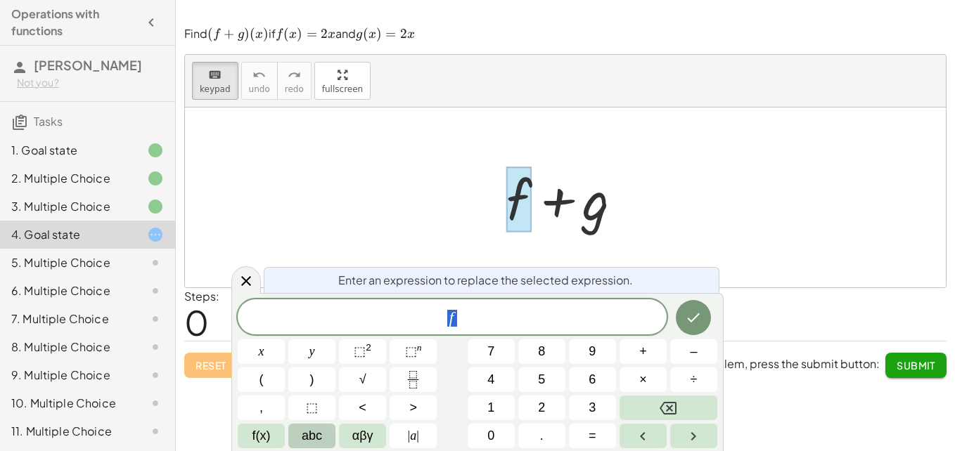
click at [309, 440] on span "abc" at bounding box center [312, 436] width 20 height 19
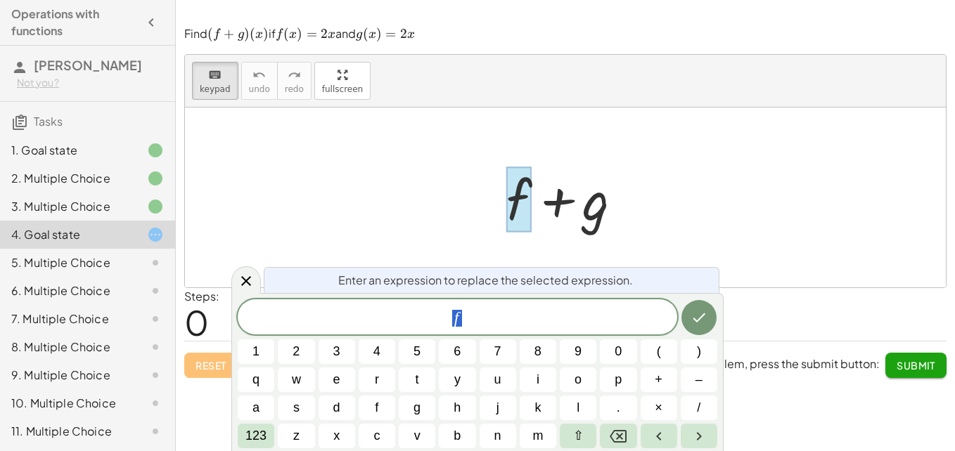
click at [423, 197] on div at bounding box center [565, 198] width 761 height 180
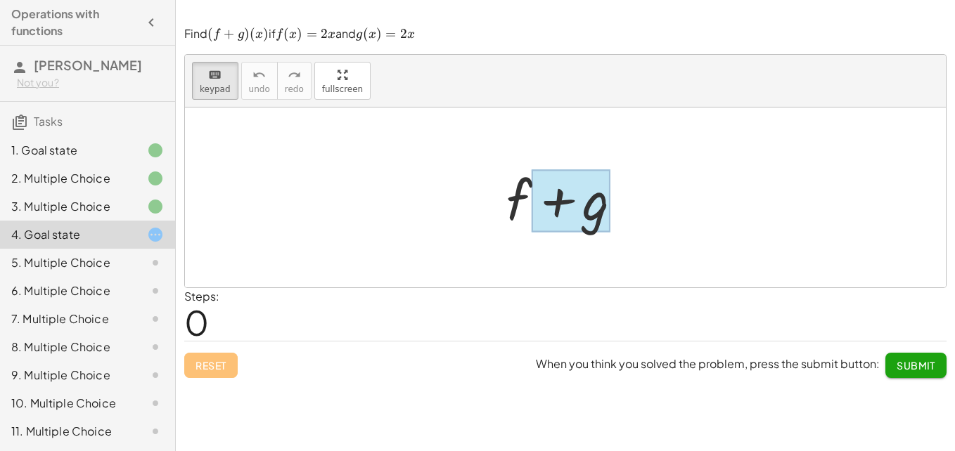
click at [601, 228] on div at bounding box center [571, 200] width 79 height 63
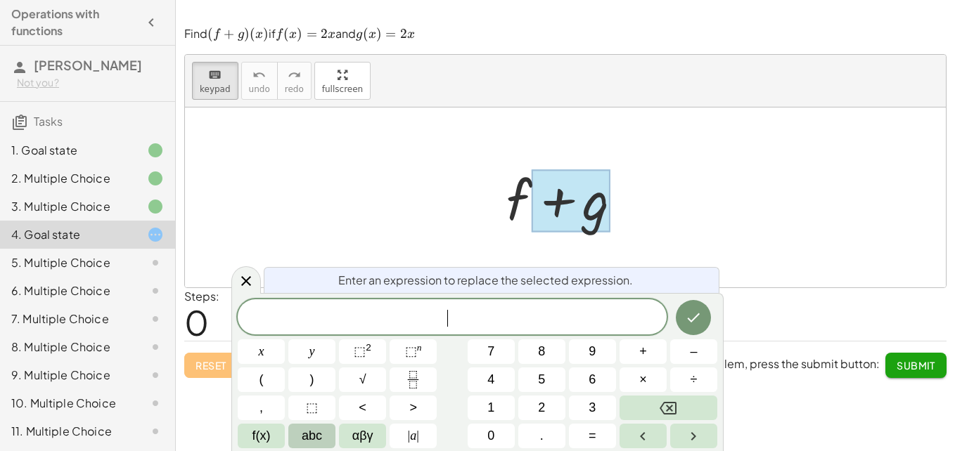
click at [313, 442] on span "abc" at bounding box center [312, 436] width 20 height 19
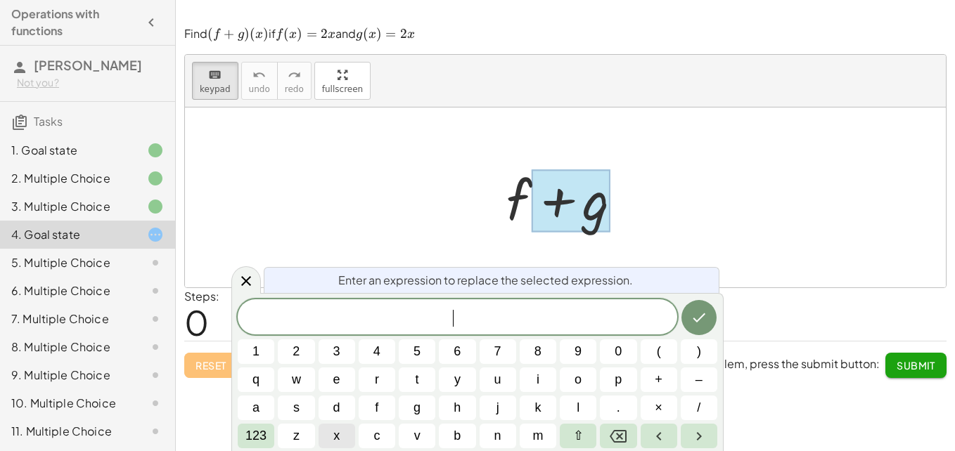
click at [328, 439] on button "x" at bounding box center [337, 436] width 37 height 25
click at [449, 250] on div at bounding box center [565, 198] width 761 height 180
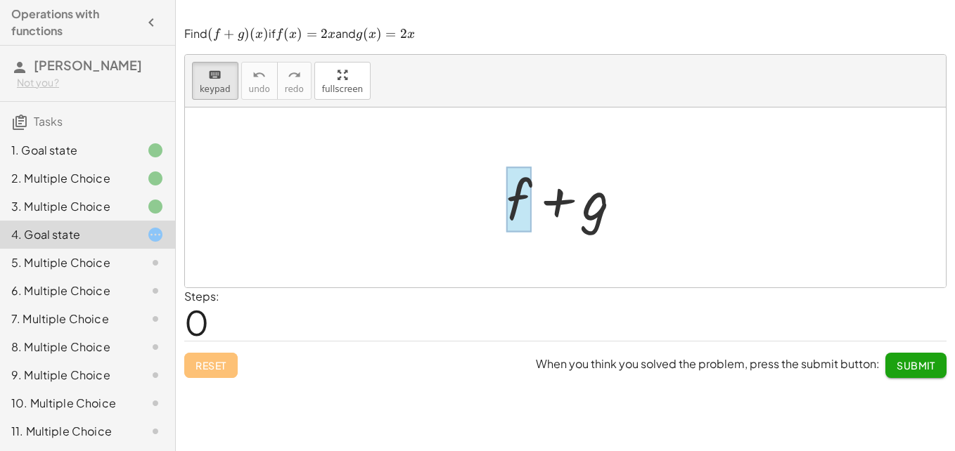
click at [516, 193] on div at bounding box center [518, 199] width 25 height 65
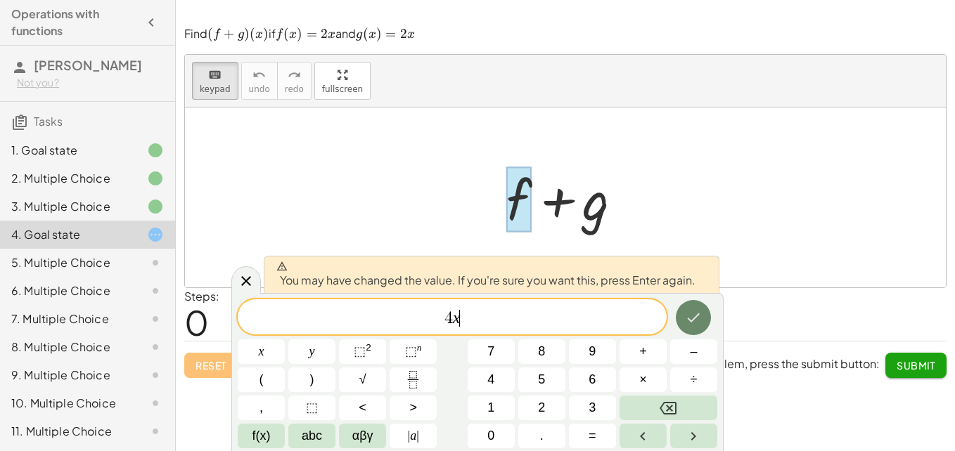
click at [684, 319] on button "Done" at bounding box center [693, 317] width 35 height 35
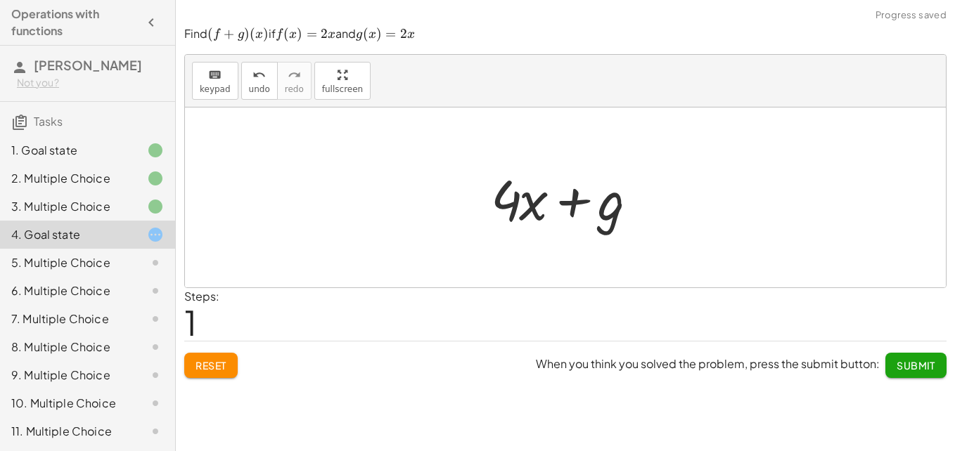
click at [586, 192] on div at bounding box center [571, 198] width 174 height 72
click at [602, 208] on div at bounding box center [571, 198] width 174 height 72
click at [207, 359] on span "Reset" at bounding box center [211, 365] width 31 height 13
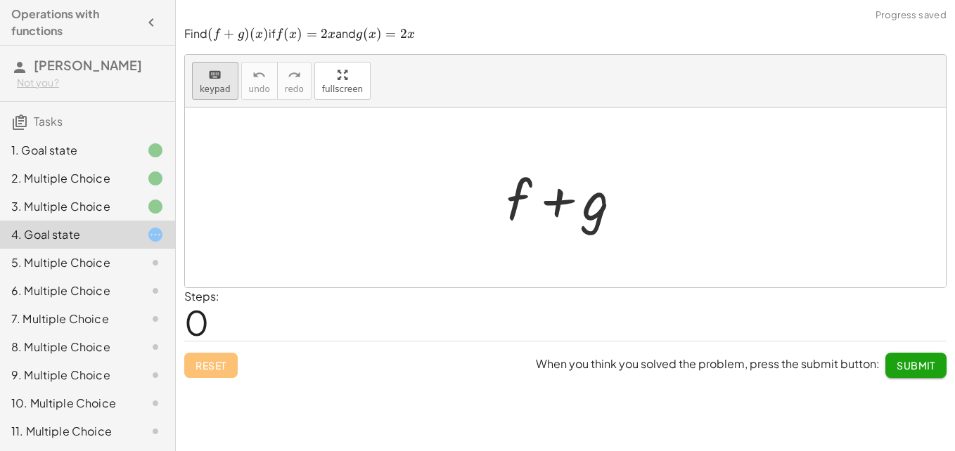
click at [222, 96] on button "keyboard keypad" at bounding box center [215, 81] width 46 height 38
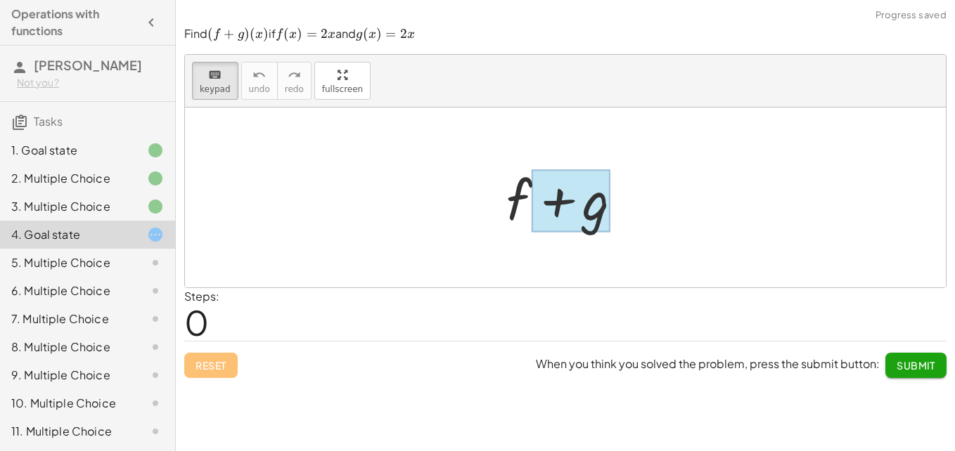
click at [583, 207] on div at bounding box center [571, 200] width 79 height 63
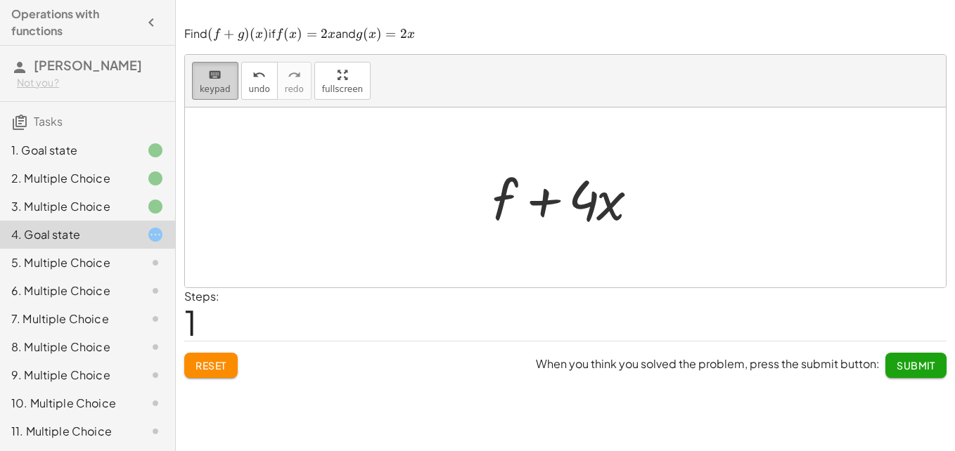
click at [222, 92] on span "keypad" at bounding box center [215, 89] width 31 height 10
click at [231, 360] on button "Reset" at bounding box center [210, 365] width 53 height 25
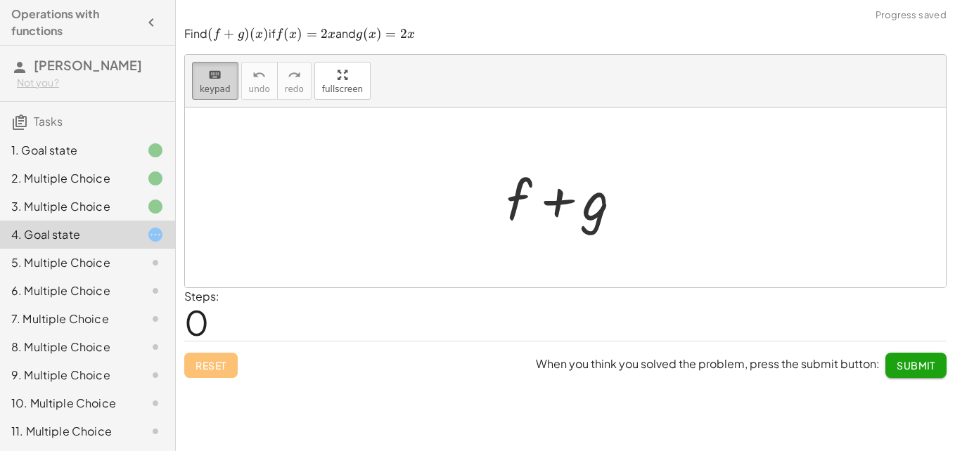
click at [220, 89] on span "keypad" at bounding box center [215, 89] width 31 height 10
click at [200, 74] on div "keyboard" at bounding box center [215, 74] width 31 height 17
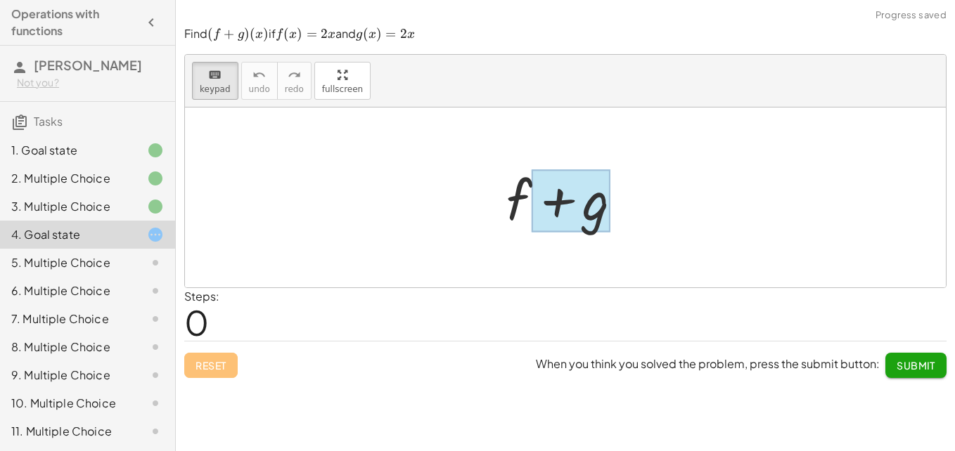
click at [539, 198] on div at bounding box center [571, 200] width 79 height 63
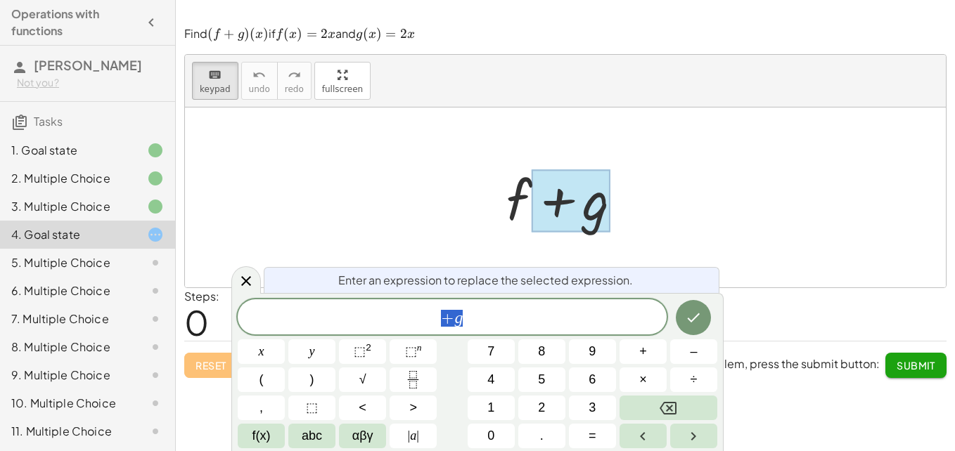
click at [525, 196] on div at bounding box center [570, 198] width 143 height 72
click at [491, 307] on div "+ g" at bounding box center [452, 317] width 429 height 35
click at [305, 437] on span "abc" at bounding box center [312, 436] width 20 height 19
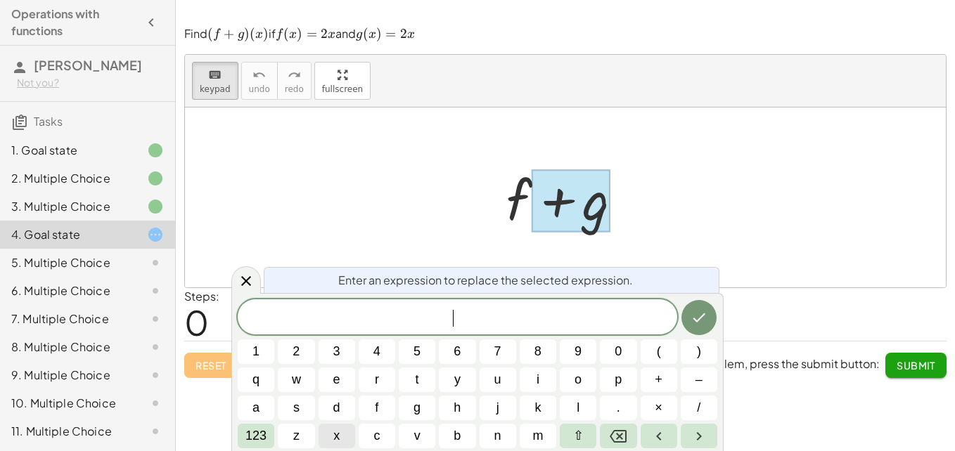
click at [336, 435] on span "x" at bounding box center [336, 436] width 6 height 19
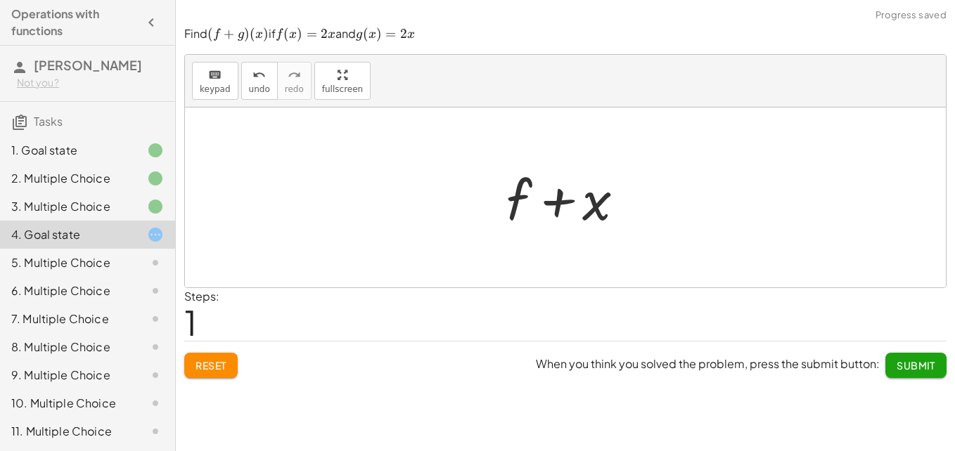
click at [525, 188] on div at bounding box center [570, 198] width 143 height 72
click at [522, 196] on div at bounding box center [570, 198] width 143 height 72
click at [204, 81] on div "keyboard" at bounding box center [215, 74] width 31 height 17
click at [511, 209] on div at bounding box center [518, 199] width 25 height 65
click at [210, 94] on span "keypad" at bounding box center [215, 89] width 31 height 10
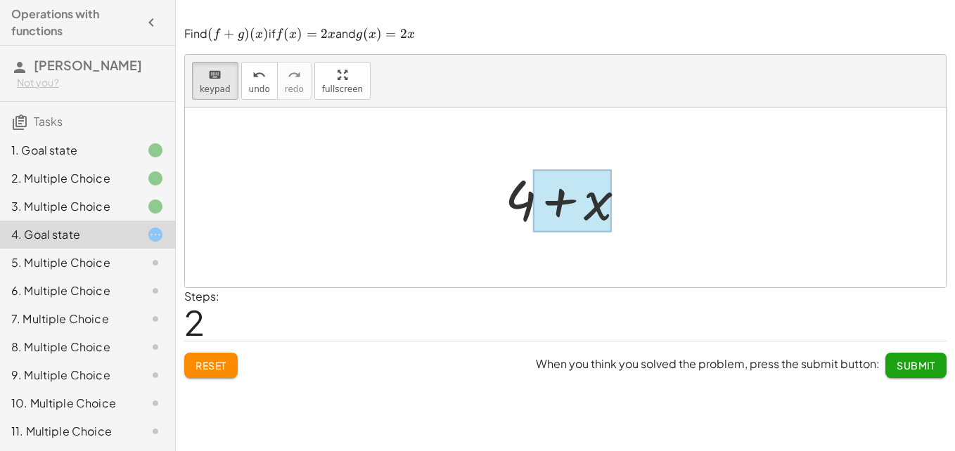
click at [560, 214] on div at bounding box center [572, 200] width 79 height 63
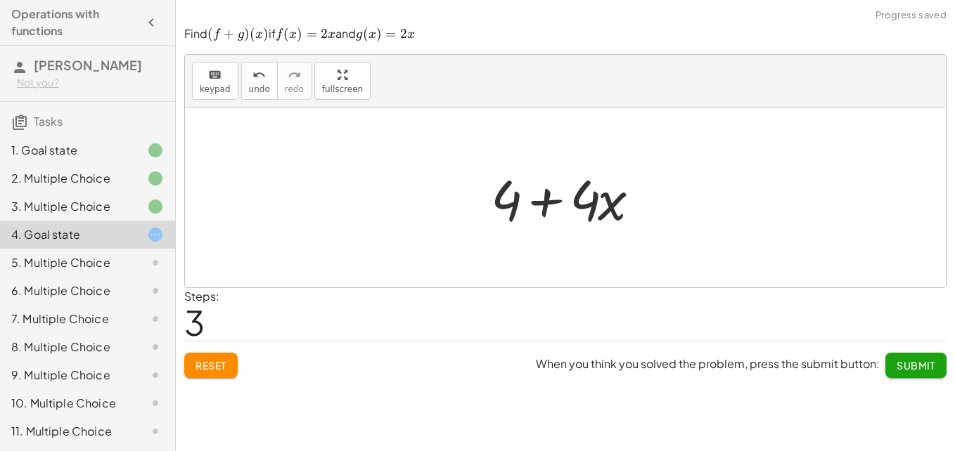
click at [499, 193] on div at bounding box center [571, 198] width 174 height 72
click at [216, 91] on span "keypad" at bounding box center [215, 89] width 31 height 10
click at [527, 202] on div at bounding box center [571, 198] width 174 height 72
click at [516, 200] on div at bounding box center [505, 199] width 28 height 65
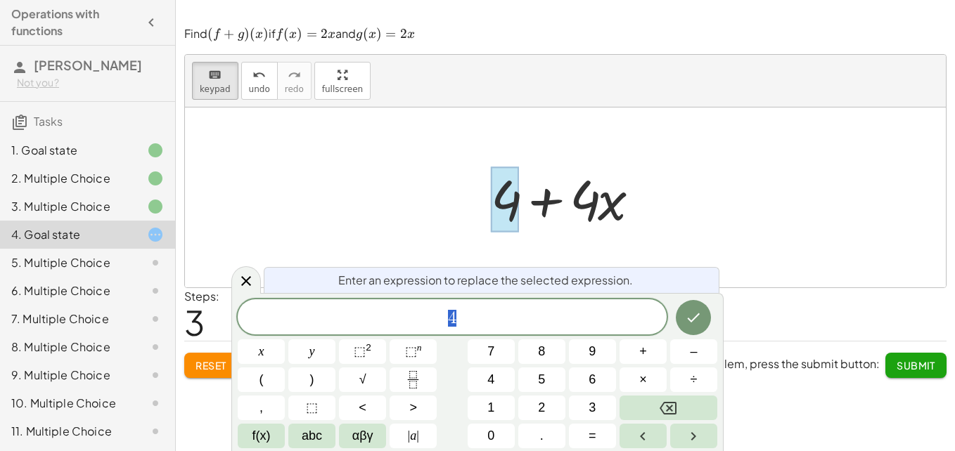
click at [516, 200] on div at bounding box center [505, 199] width 28 height 65
click at [494, 330] on div "4" at bounding box center [452, 317] width 429 height 35
click at [684, 325] on button "Done" at bounding box center [693, 317] width 35 height 35
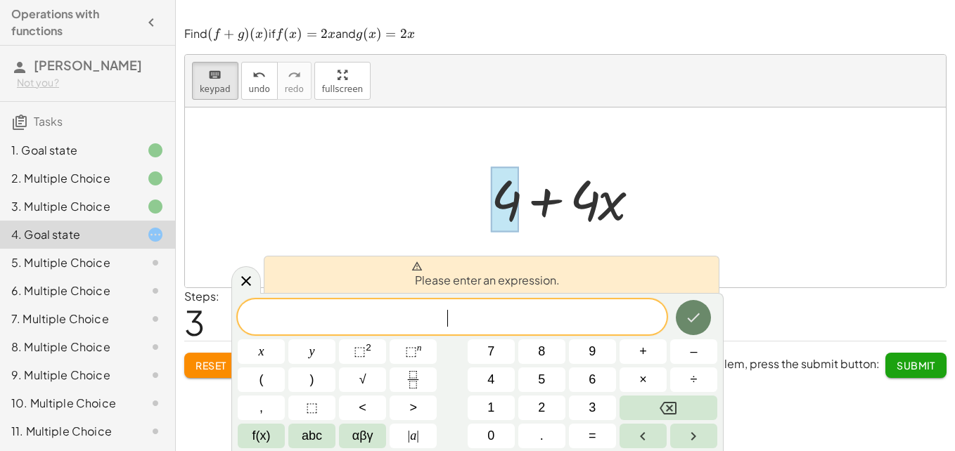
click at [684, 326] on button "Done" at bounding box center [693, 317] width 35 height 35
click at [683, 329] on button "Done" at bounding box center [693, 317] width 35 height 35
click at [364, 214] on div at bounding box center [565, 198] width 761 height 180
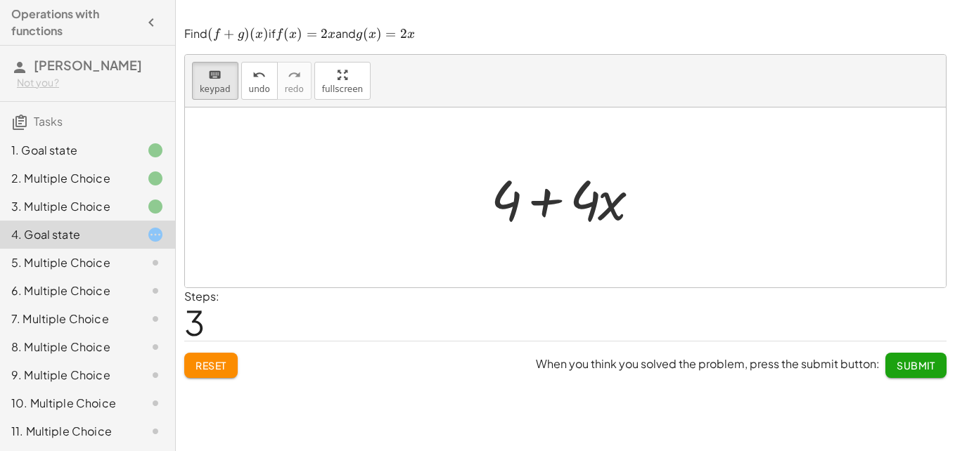
click at [208, 378] on button "Reset" at bounding box center [210, 365] width 53 height 25
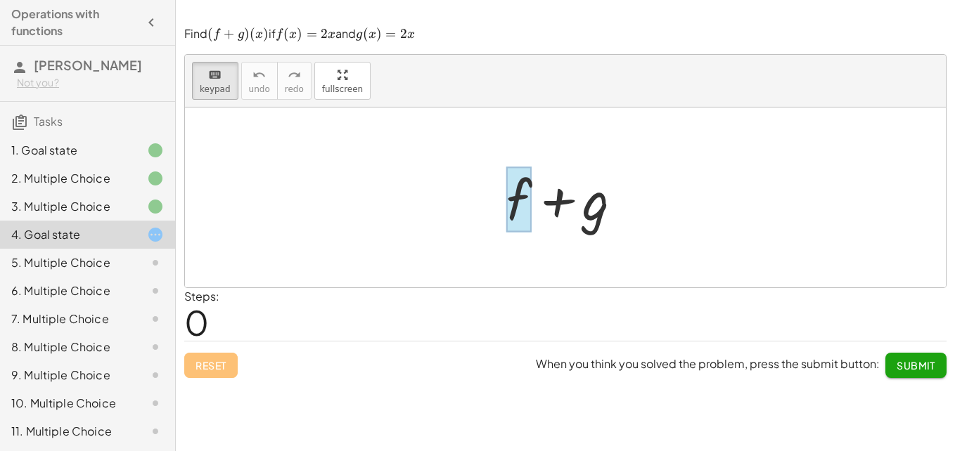
click at [523, 194] on div at bounding box center [518, 199] width 25 height 65
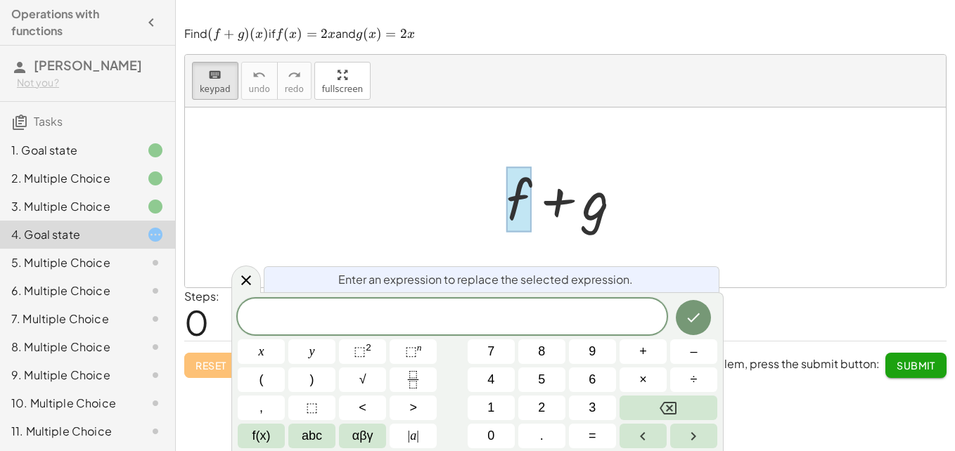
click at [474, 422] on div "x y ⬚ 2 ⬚ n 7 8 9 + – ( ) √ 4 5 6 × ÷ , ⬚ < > 1 2 3 f(x) abc αβγ | a | 0 . =" at bounding box center [478, 374] width 480 height 150
click at [262, 350] on span "x" at bounding box center [262, 351] width 6 height 19
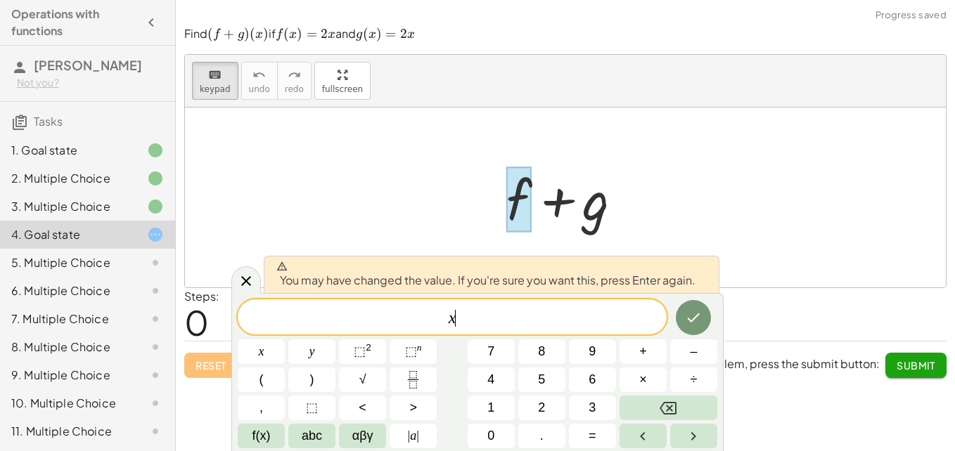
click at [296, 250] on div at bounding box center [565, 198] width 761 height 180
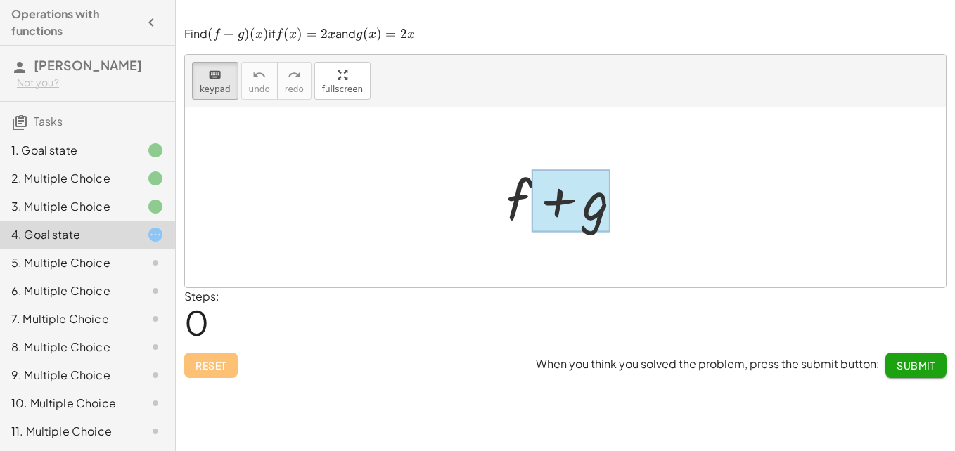
click at [539, 207] on div at bounding box center [571, 200] width 79 height 63
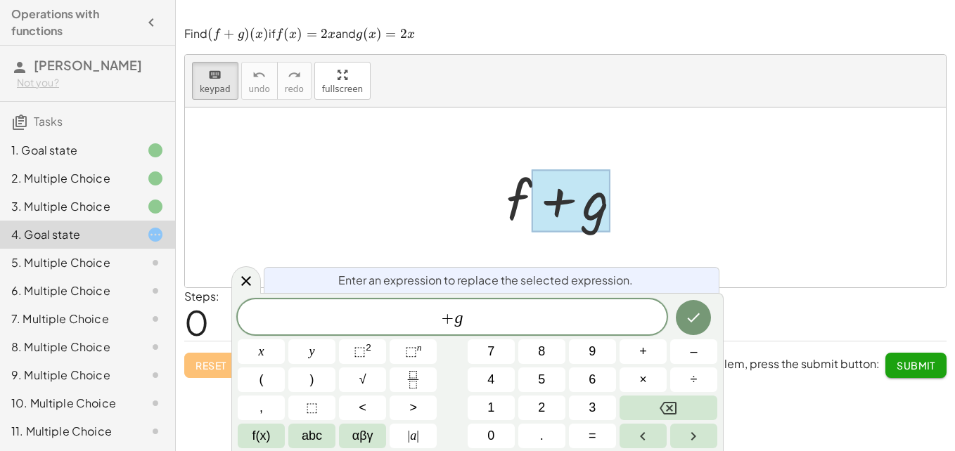
click at [539, 207] on div at bounding box center [571, 200] width 79 height 63
click at [479, 316] on span "+ g" at bounding box center [452, 319] width 429 height 20
click at [493, 376] on span "4" at bounding box center [490, 380] width 7 height 19
click at [269, 346] on button "x" at bounding box center [261, 352] width 47 height 25
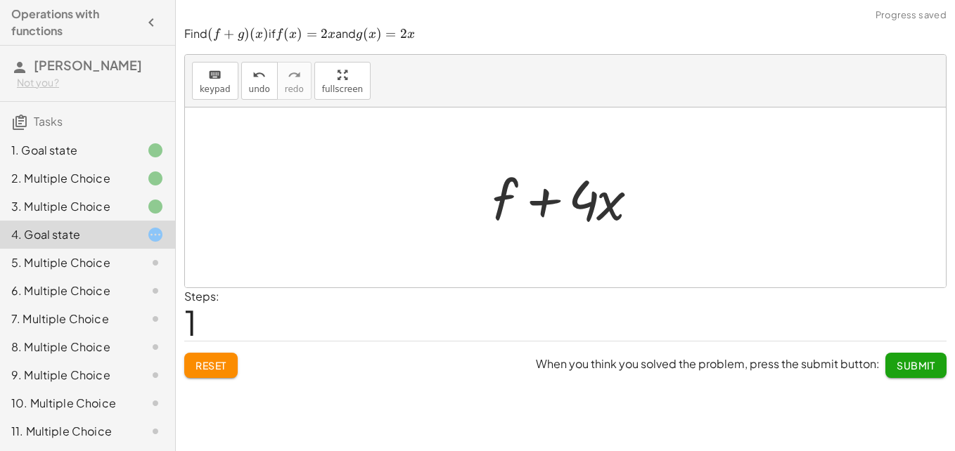
click at [515, 198] on div at bounding box center [570, 198] width 171 height 72
click at [216, 94] on span "keypad" at bounding box center [215, 89] width 31 height 10
click at [218, 96] on button "keyboard keypad" at bounding box center [215, 81] width 46 height 38
click at [205, 91] on span "keypad" at bounding box center [215, 89] width 31 height 10
click at [507, 198] on div at bounding box center [504, 199] width 25 height 65
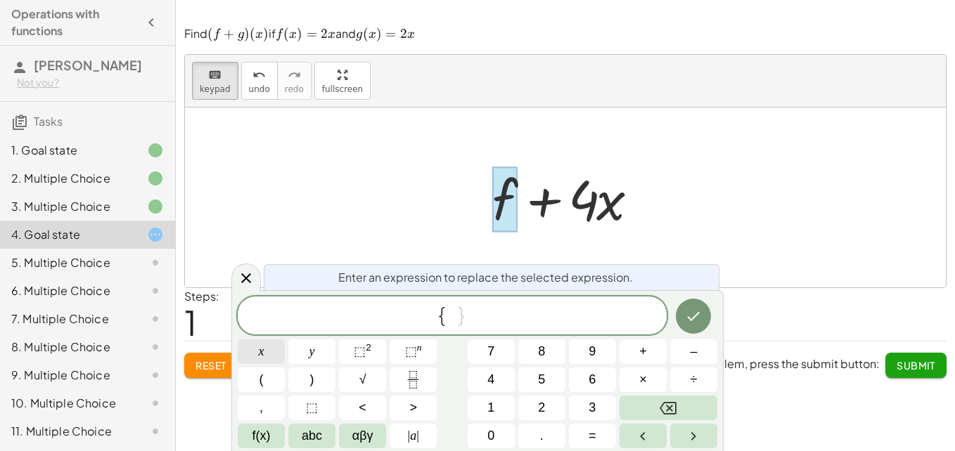
click at [260, 354] on span "x" at bounding box center [262, 351] width 6 height 19
click at [268, 359] on button "x" at bounding box center [261, 352] width 47 height 25
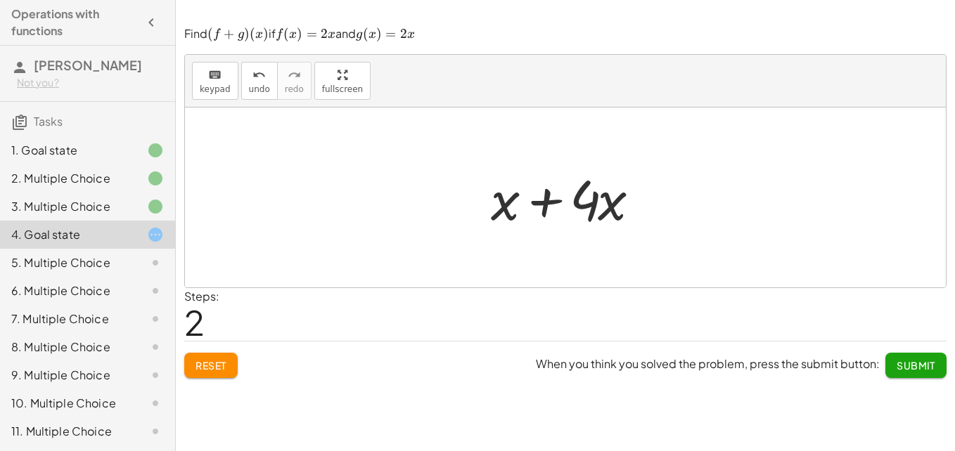
click at [221, 373] on button "Reset" at bounding box center [210, 365] width 53 height 25
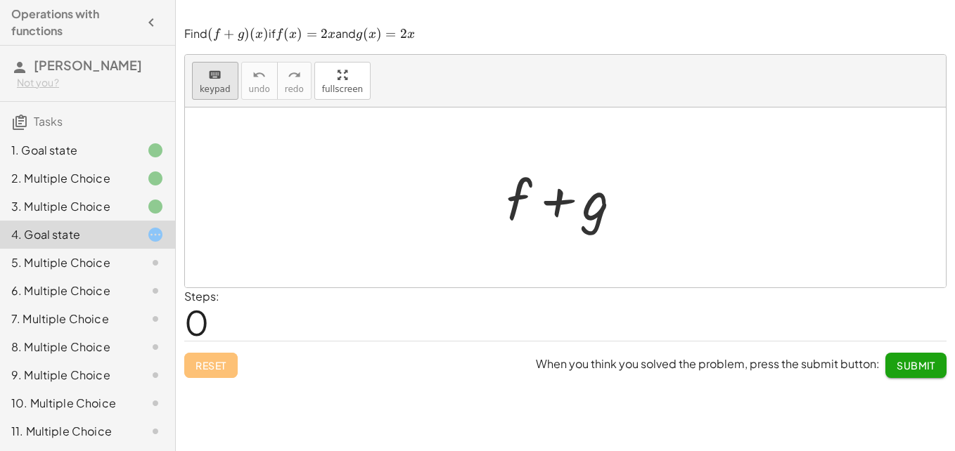
click at [213, 88] on span "keypad" at bounding box center [215, 89] width 31 height 10
click at [520, 203] on div at bounding box center [518, 199] width 25 height 65
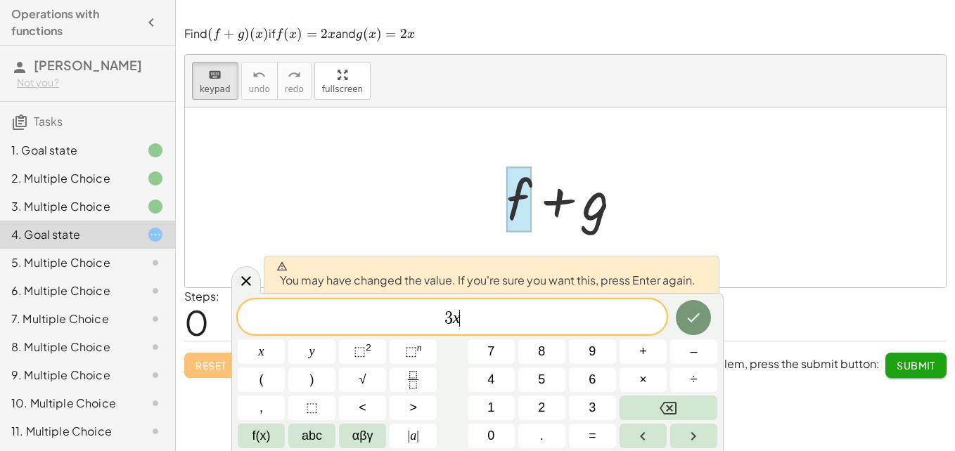
click at [698, 335] on div "3 x ​ x y ⬚ 2 ⬚ n 7 8 9 + – ( ) √ 4 5 6 × ÷ , ⬚ < > 1 2 3 f(x) abc αβγ | a | 0 …" at bounding box center [478, 374] width 480 height 149
click at [691, 325] on button "Done" at bounding box center [693, 317] width 35 height 35
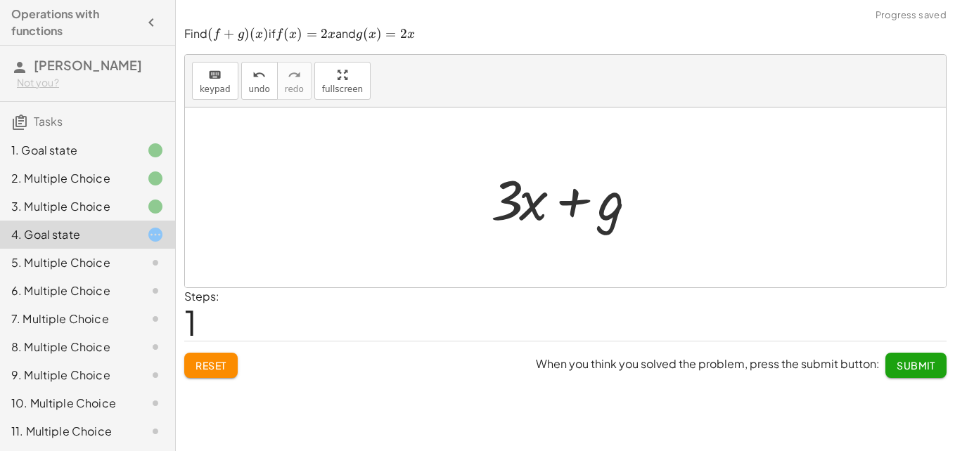
click at [598, 214] on div at bounding box center [571, 198] width 174 height 72
click at [226, 85] on span "keypad" at bounding box center [215, 89] width 31 height 10
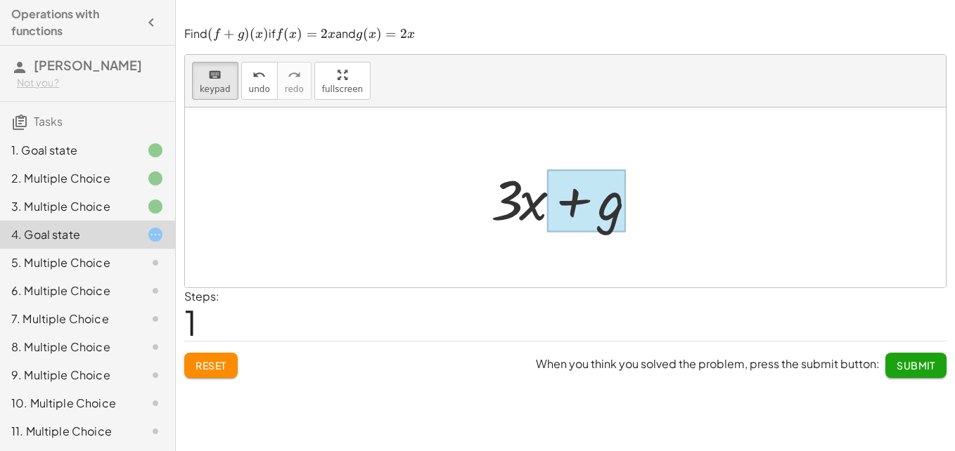
click at [602, 210] on div at bounding box center [586, 200] width 79 height 63
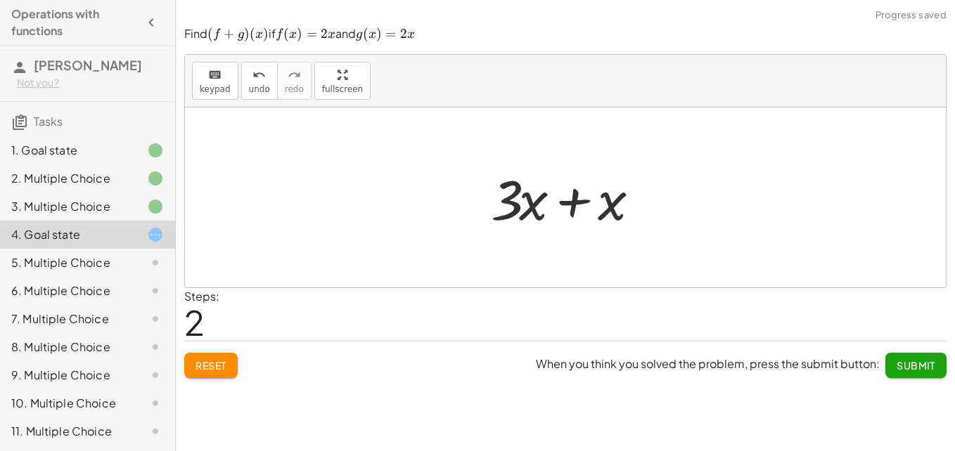
click at [584, 202] on div at bounding box center [571, 198] width 174 height 72
click at [584, 202] on div at bounding box center [570, 198] width 95 height 72
click at [918, 377] on button "Submit" at bounding box center [915, 365] width 61 height 25
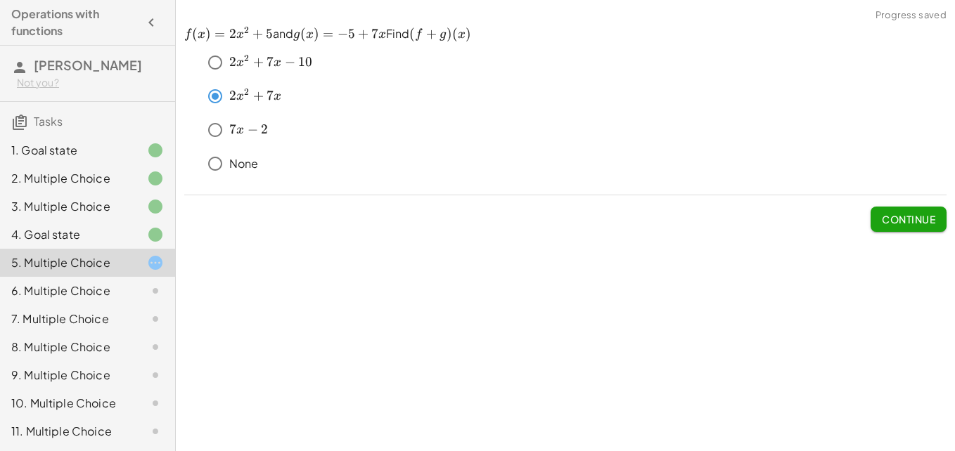
click at [892, 222] on span "Continue" at bounding box center [908, 219] width 53 height 13
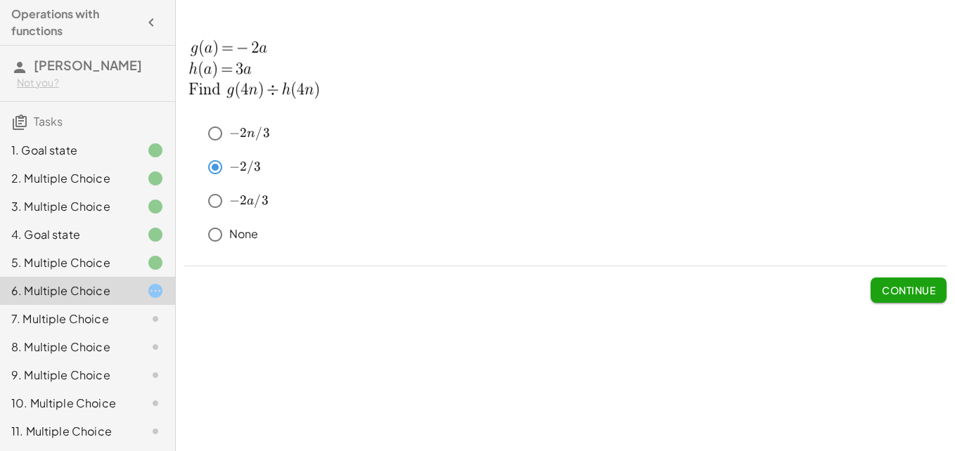
click at [892, 288] on span "Continue" at bounding box center [908, 290] width 53 height 13
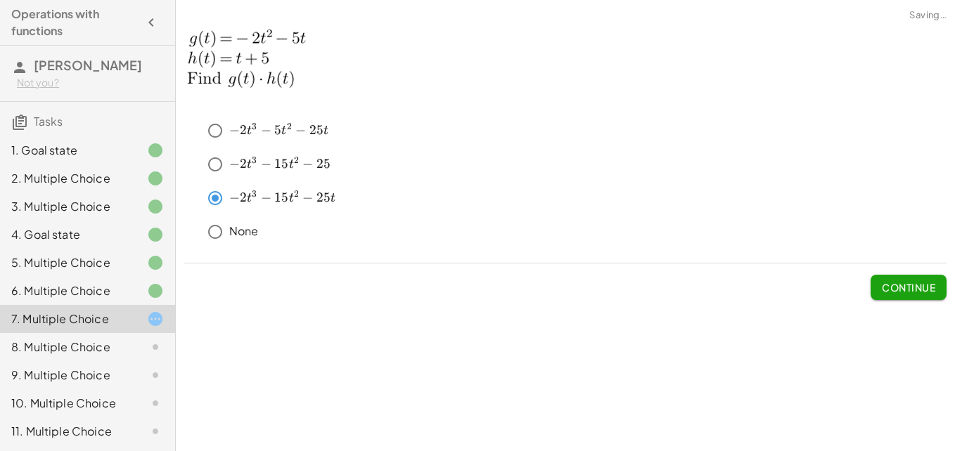
click at [361, 363] on div "keyboard keypad undo undo redo redo fullscreen + g + f + x 3 + f + x 3 + · 5 · …" at bounding box center [565, 225] width 779 height 451
click at [904, 288] on span "Continue" at bounding box center [908, 287] width 53 height 13
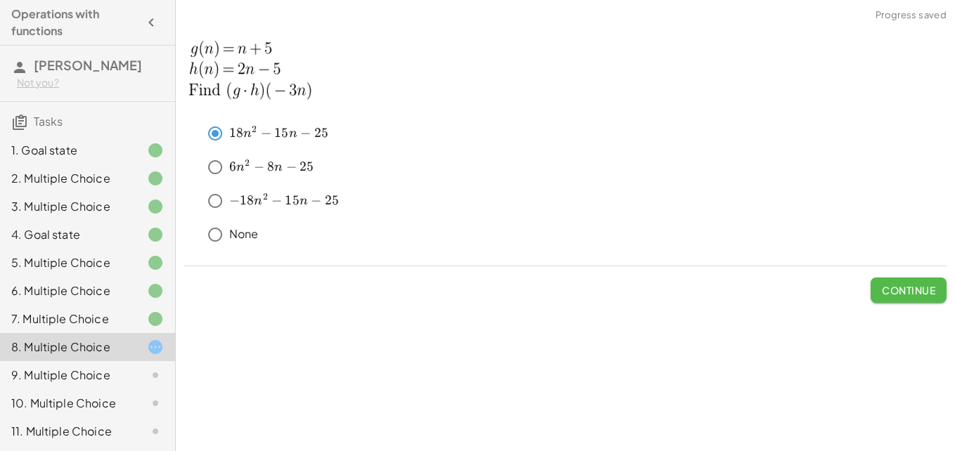
click at [896, 300] on button "Continue" at bounding box center [909, 290] width 76 height 25
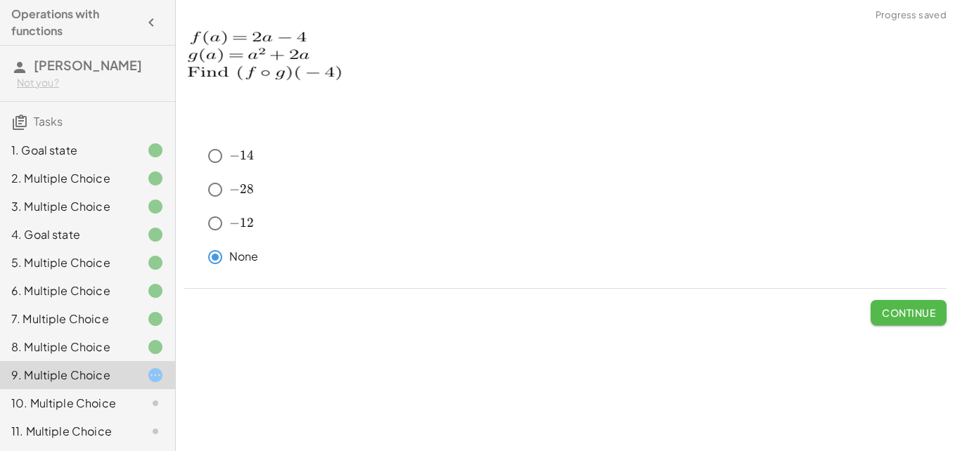
click at [930, 314] on span "Continue" at bounding box center [908, 313] width 53 height 13
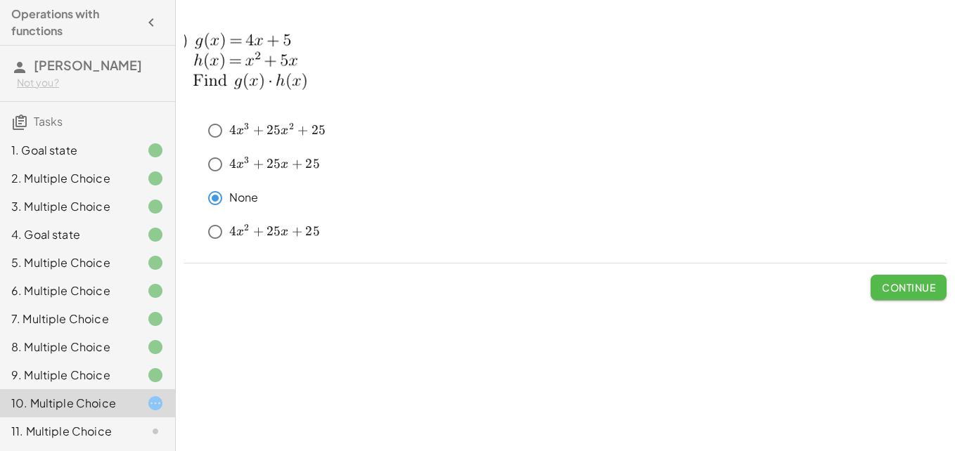
click at [921, 289] on span "Continue" at bounding box center [908, 287] width 53 height 13
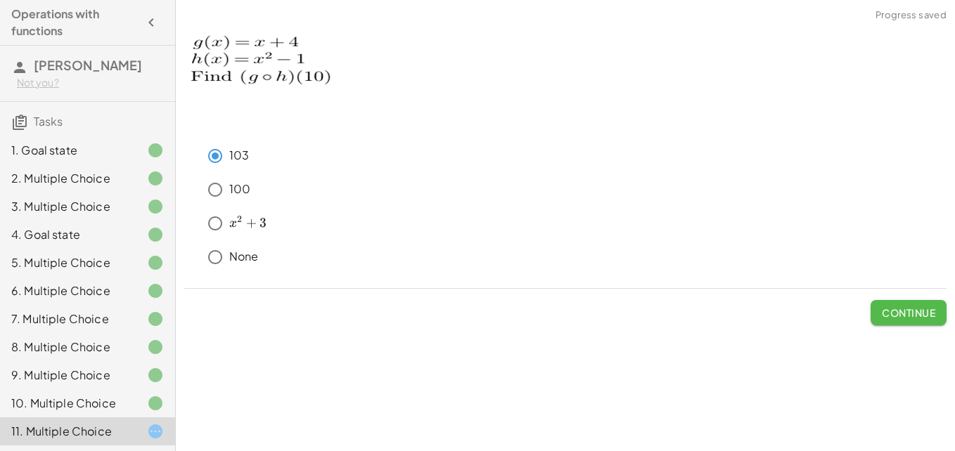
click at [905, 311] on span "Continue" at bounding box center [908, 313] width 53 height 13
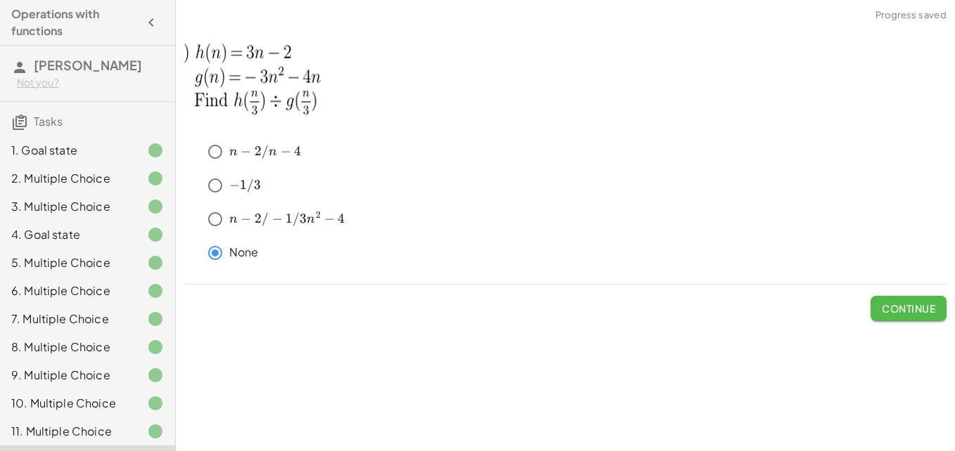
click at [904, 312] on span "Continue" at bounding box center [908, 308] width 53 height 13
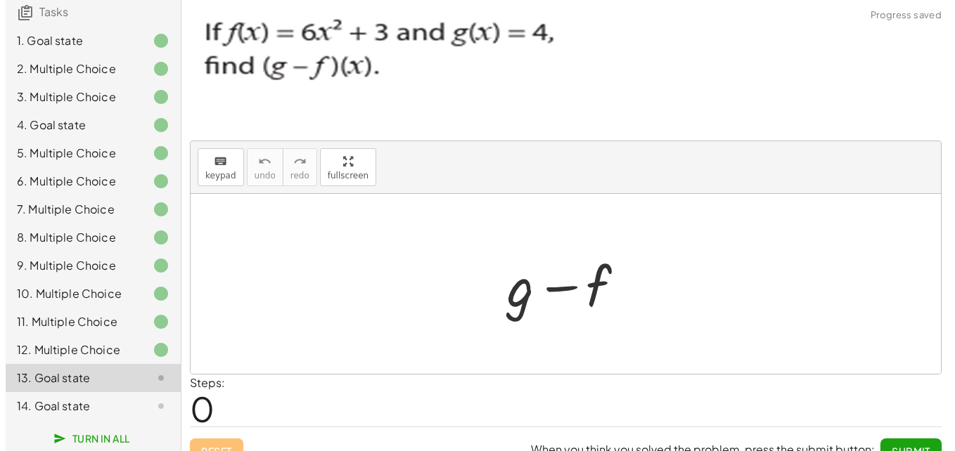
scroll to position [121, 0]
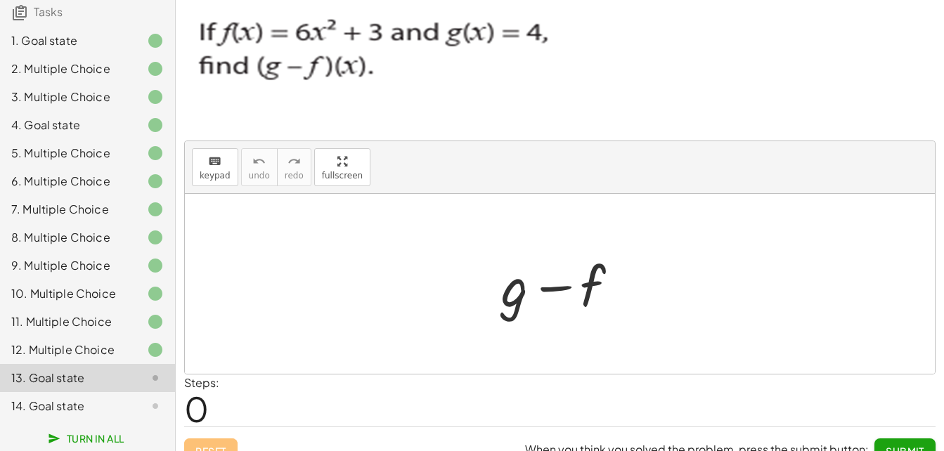
click at [509, 307] on div at bounding box center [565, 284] width 143 height 72
click at [509, 309] on div at bounding box center [565, 284] width 143 height 72
click at [202, 165] on div "keyboard" at bounding box center [215, 161] width 31 height 17
click at [516, 309] on div at bounding box center [515, 285] width 28 height 65
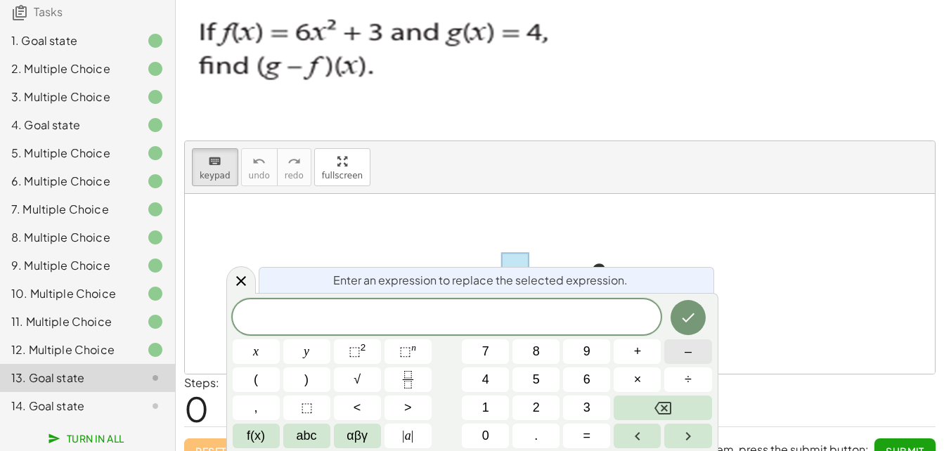
click at [679, 349] on button "–" at bounding box center [688, 352] width 47 height 25
click at [584, 385] on span "6" at bounding box center [587, 380] width 7 height 19
click at [262, 350] on button "x" at bounding box center [256, 352] width 47 height 25
click at [356, 350] on span "⬚" at bounding box center [355, 352] width 12 height 14
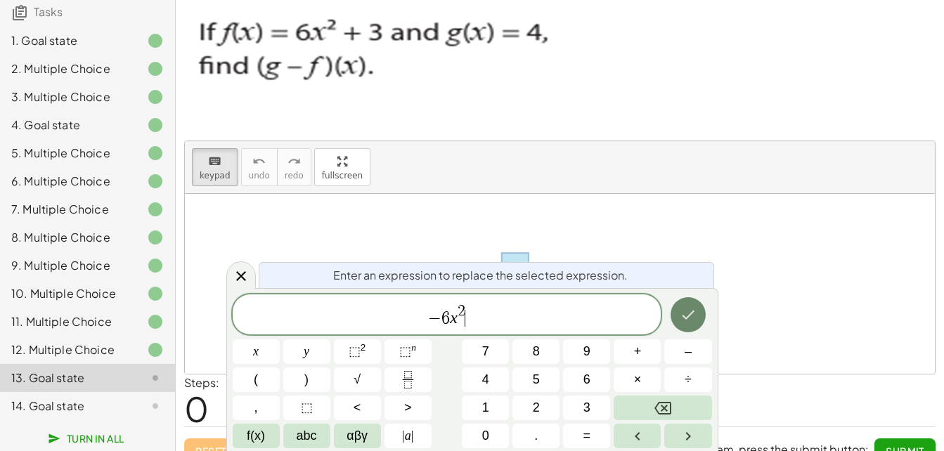
click at [699, 308] on button "Done" at bounding box center [688, 314] width 35 height 35
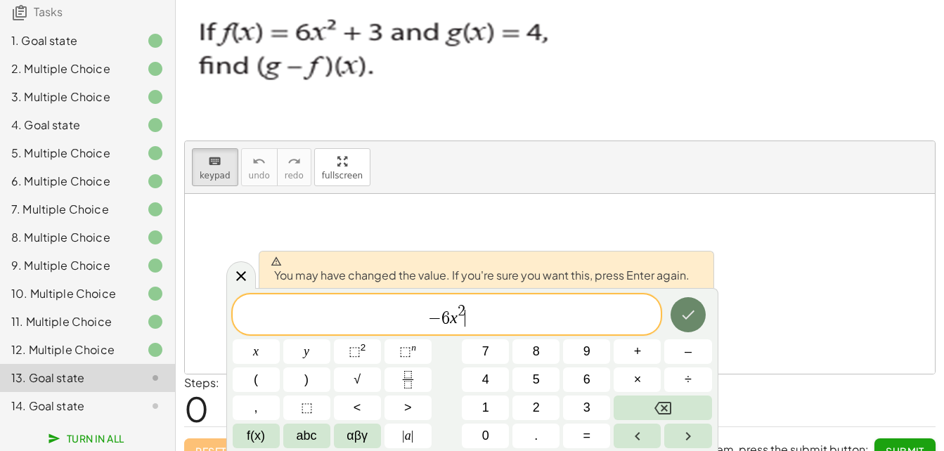
click at [702, 319] on button "Done" at bounding box center [688, 314] width 35 height 35
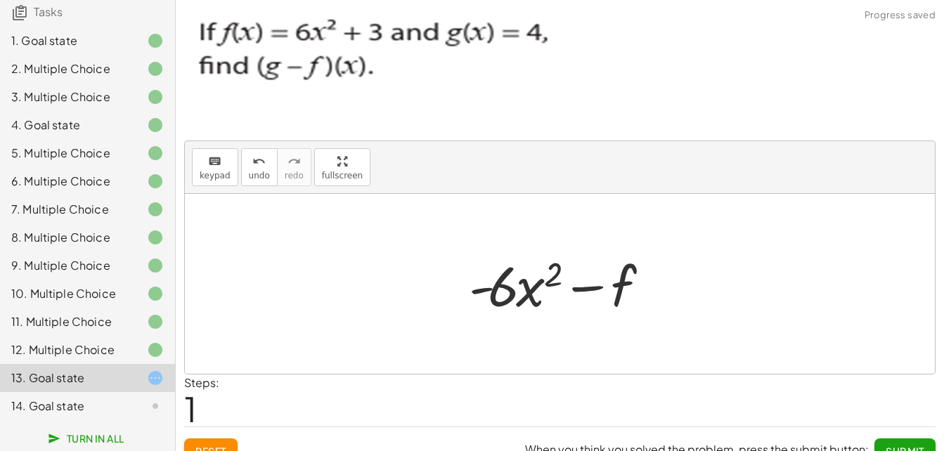
click at [641, 283] on div at bounding box center [565, 284] width 206 height 72
click at [608, 286] on div at bounding box center [565, 284] width 206 height 72
click at [212, 183] on button "keyboard keypad" at bounding box center [215, 167] width 46 height 38
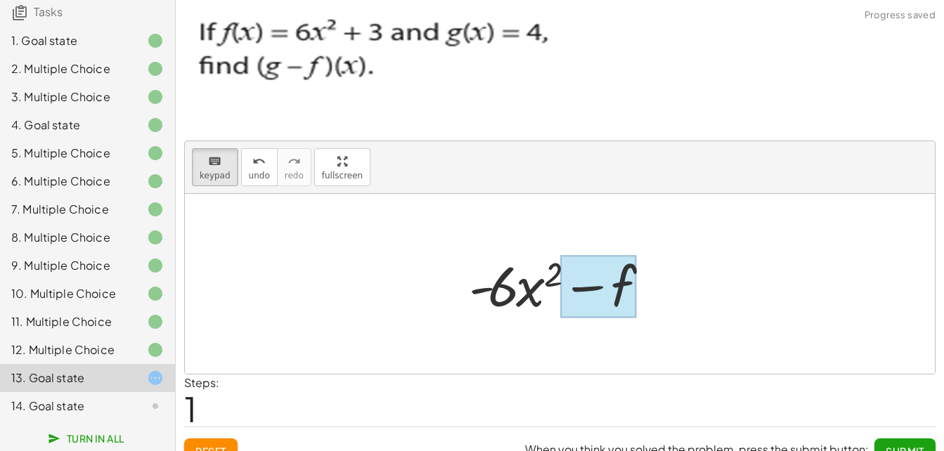
click at [610, 286] on div at bounding box center [599, 287] width 76 height 63
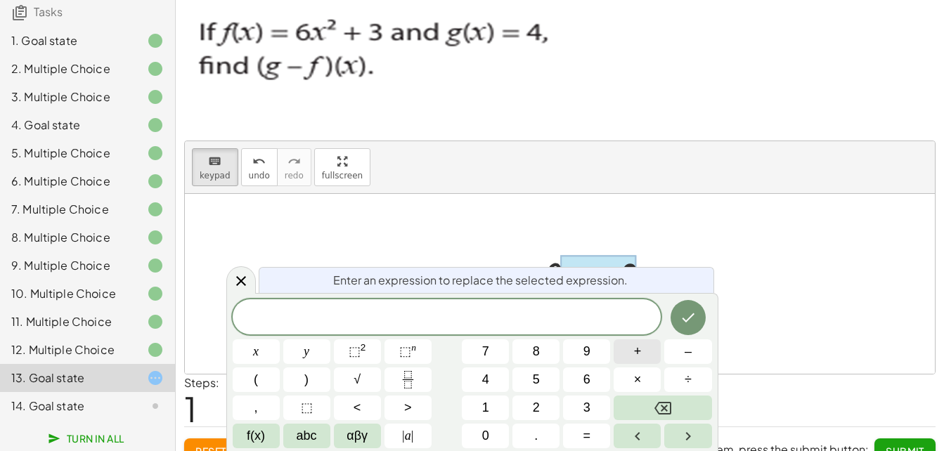
click at [637, 355] on span "+" at bounding box center [638, 351] width 8 height 19
click at [492, 403] on button "1" at bounding box center [485, 408] width 47 height 25
click at [688, 313] on icon "Done" at bounding box center [688, 317] width 17 height 17
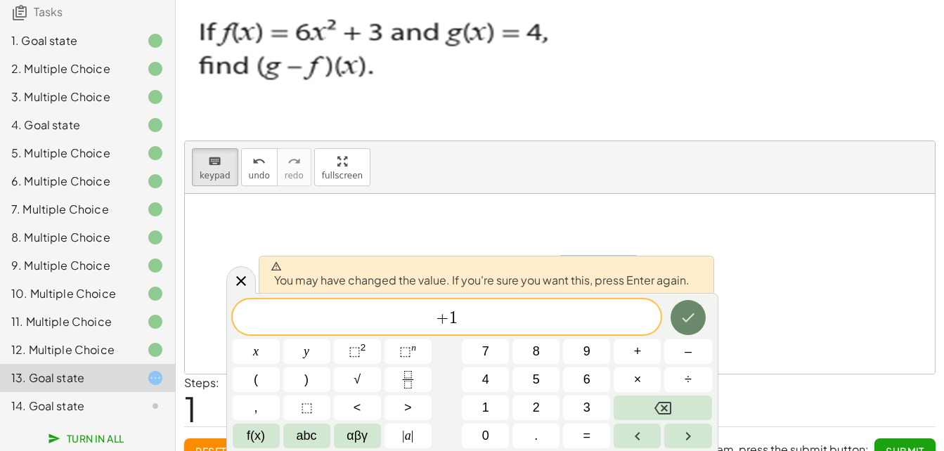
click at [688, 319] on icon "Done" at bounding box center [688, 317] width 17 height 17
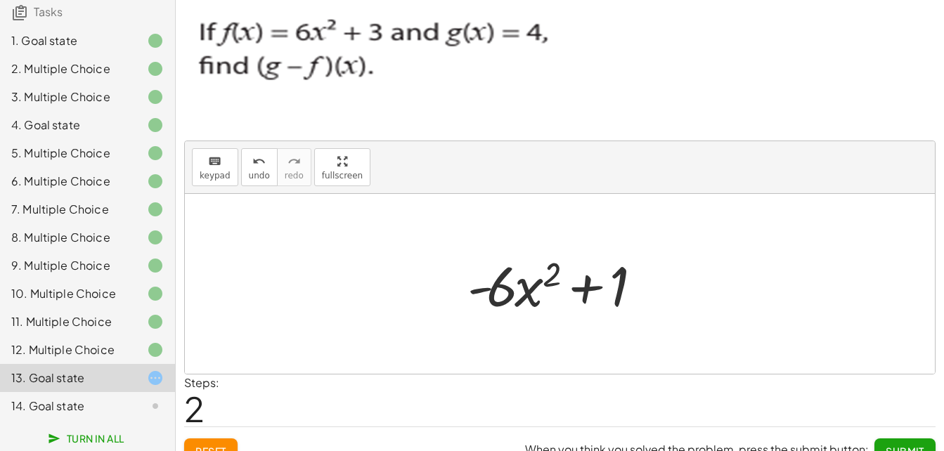
click at [914, 444] on button "Submit" at bounding box center [905, 451] width 61 height 25
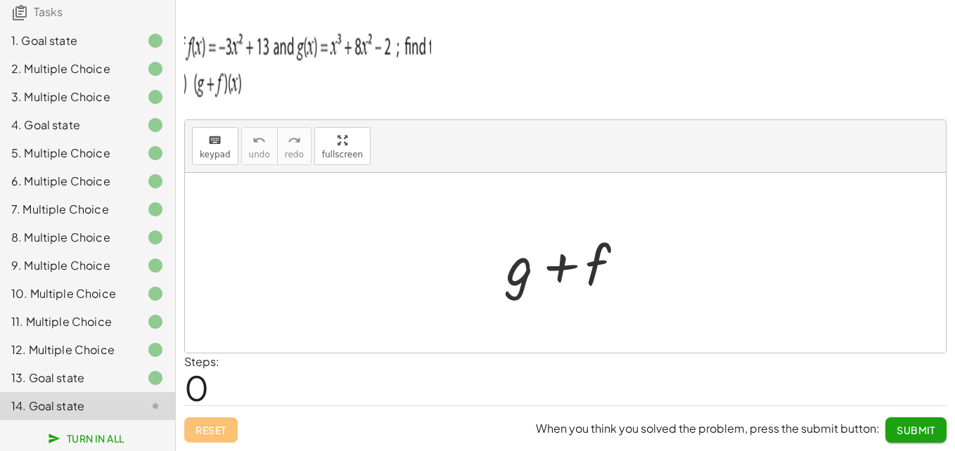
click at [519, 268] on div at bounding box center [570, 263] width 143 height 72
click at [198, 146] on button "keyboard keypad" at bounding box center [215, 146] width 46 height 38
click at [525, 291] on div at bounding box center [520, 264] width 28 height 65
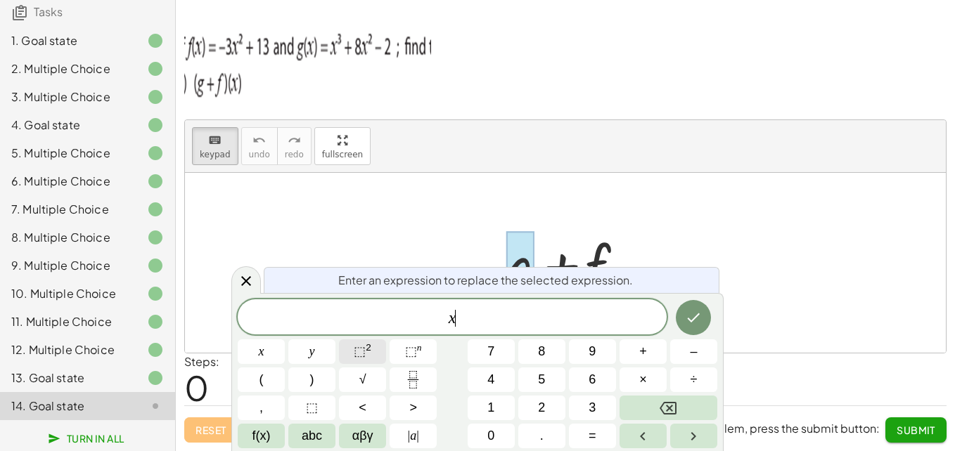
click at [359, 354] on span "⬚" at bounding box center [360, 352] width 12 height 14
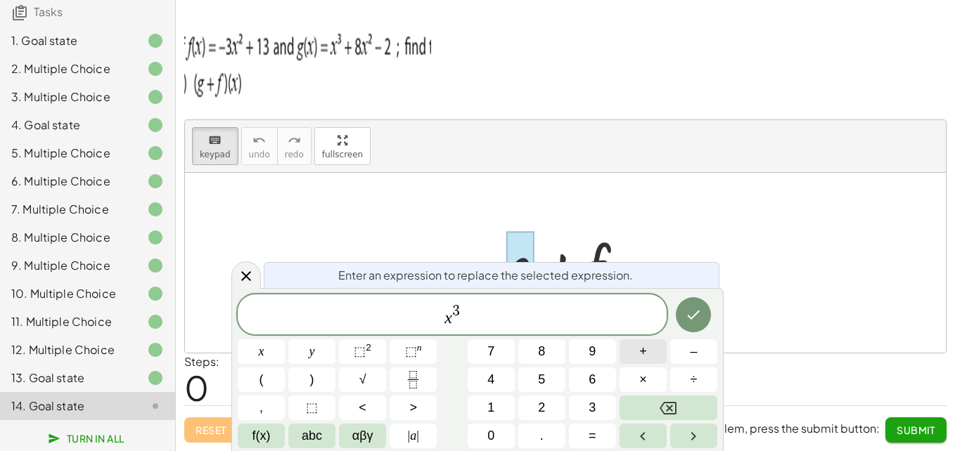
click at [642, 350] on span "+" at bounding box center [643, 351] width 8 height 19
click at [472, 322] on span "x 3 ​" at bounding box center [452, 315] width 429 height 25
click at [628, 360] on button "+" at bounding box center [643, 352] width 47 height 25
click at [530, 389] on button "5" at bounding box center [541, 380] width 47 height 25
click at [252, 345] on button "x" at bounding box center [261, 352] width 47 height 25
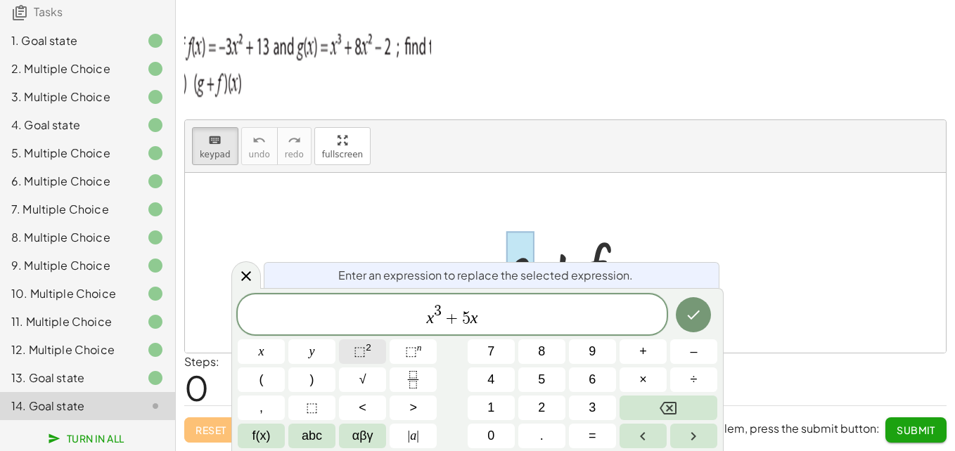
click at [360, 356] on span "⬚" at bounding box center [360, 352] width 12 height 14
click at [698, 306] on button "Done" at bounding box center [693, 314] width 35 height 35
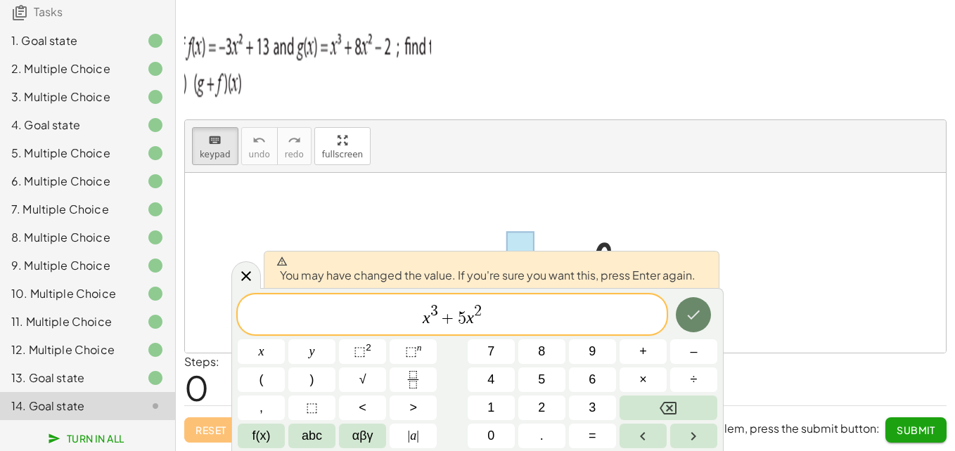
click at [695, 313] on icon "Done" at bounding box center [693, 315] width 17 height 17
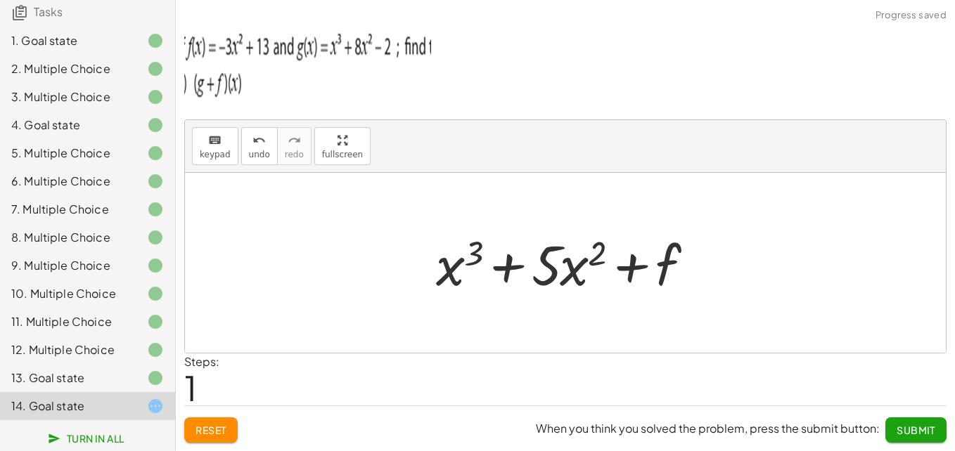
click at [671, 273] on div at bounding box center [570, 263] width 283 height 72
click at [216, 147] on icon "keyboard" at bounding box center [214, 140] width 13 height 17
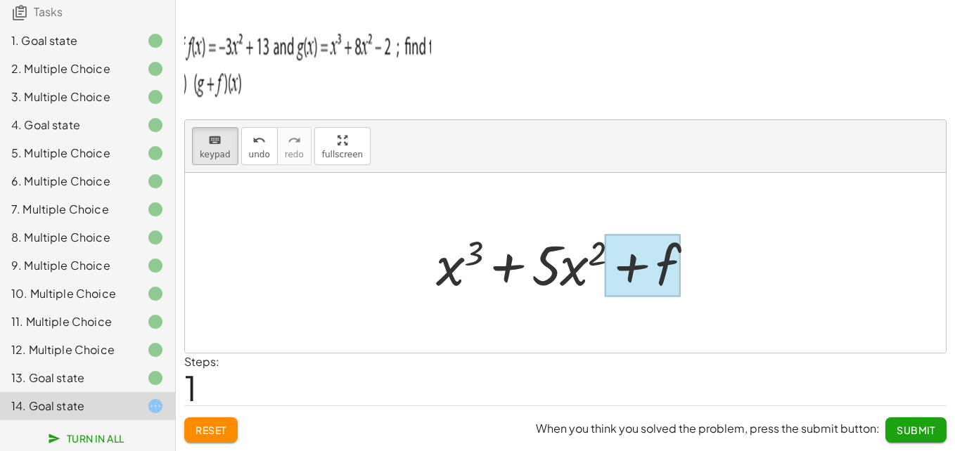
click at [655, 278] on div at bounding box center [643, 266] width 76 height 63
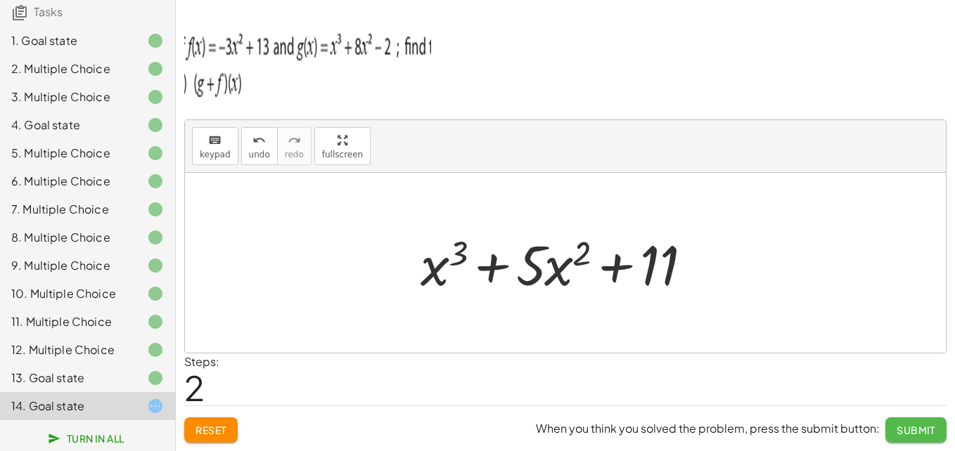
click at [902, 433] on span "Submit" at bounding box center [916, 430] width 39 height 13
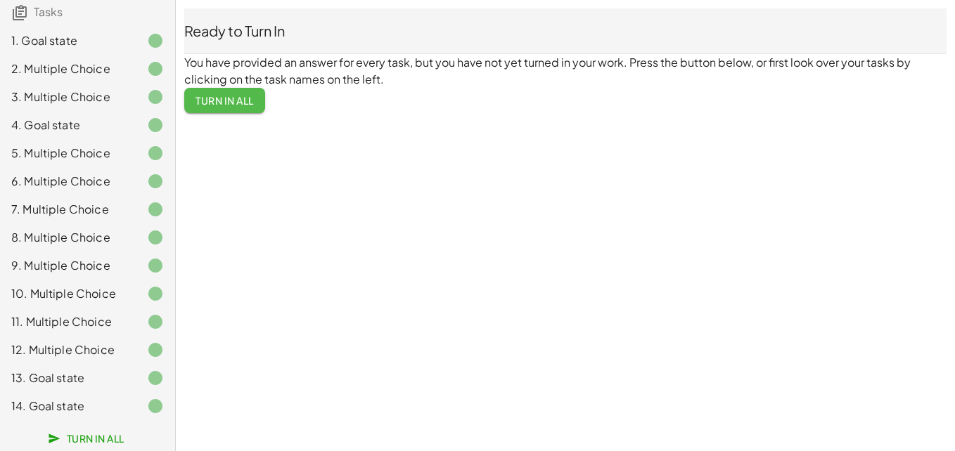
click at [228, 99] on span "Turn In All" at bounding box center [225, 100] width 58 height 13
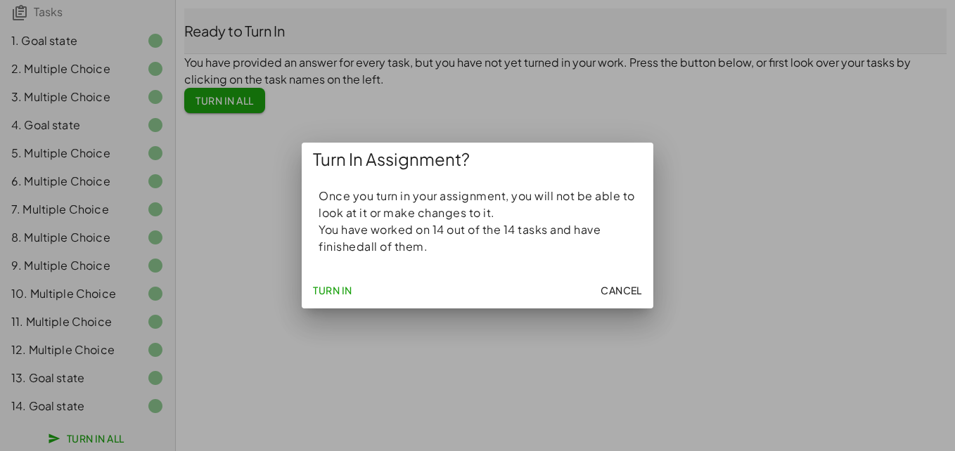
click at [340, 278] on button "Turn In" at bounding box center [332, 290] width 51 height 25
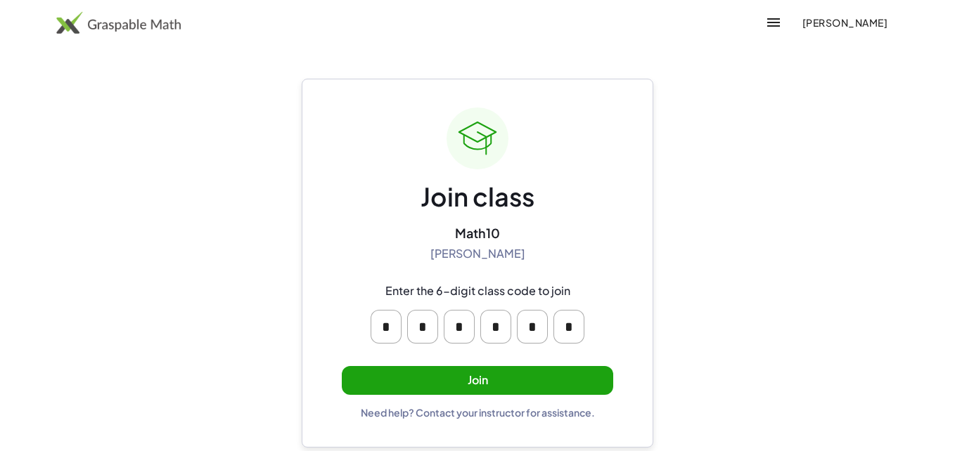
click at [541, 371] on button "Join" at bounding box center [477, 380] width 271 height 29
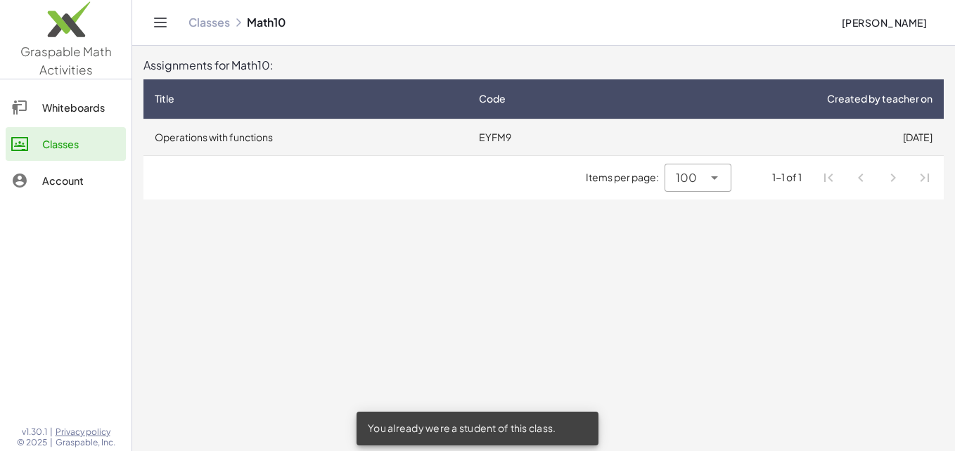
click at [513, 139] on td "EYFM9" at bounding box center [542, 137] width 148 height 37
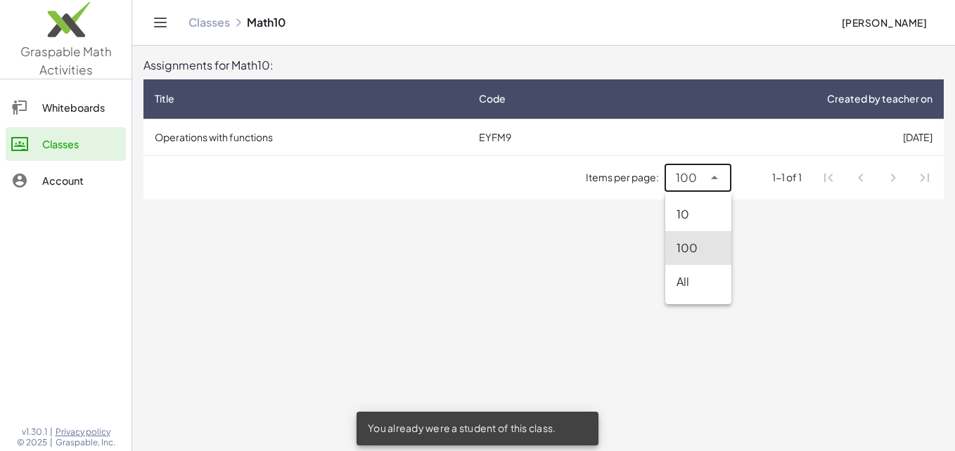
click at [712, 183] on icon at bounding box center [714, 177] width 17 height 17
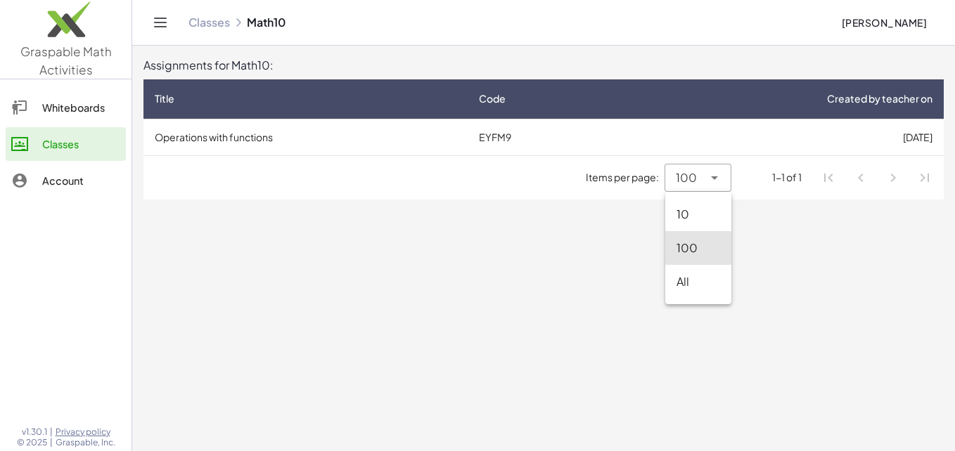
click at [608, 243] on main "Assignments for Math10: Title Code Created by teacher on Operations with functi…" at bounding box center [543, 225] width 823 height 451
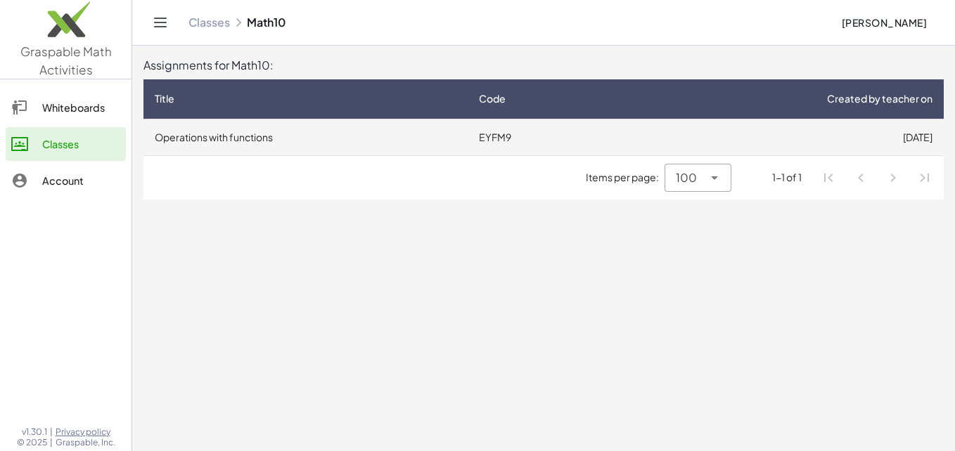
click at [909, 145] on td "19/8/2025" at bounding box center [779, 137] width 329 height 37
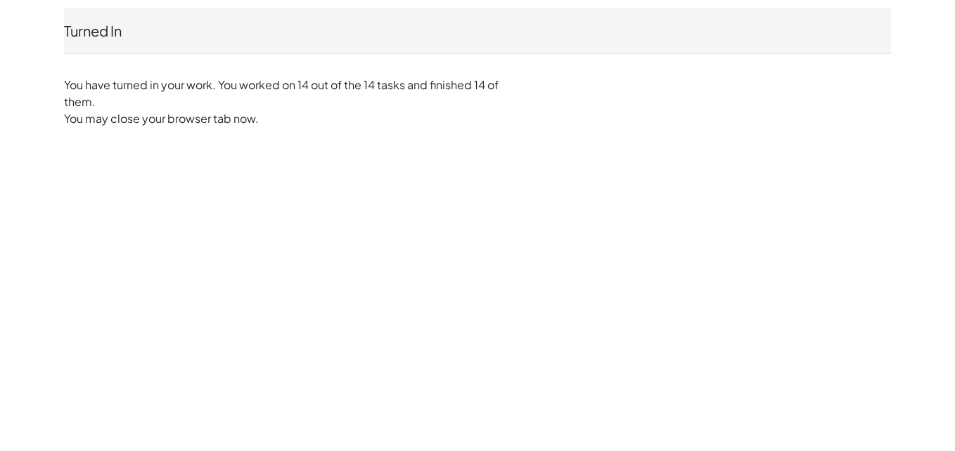
click at [873, 68] on div "Turned In Norman Mejia Not you? You have turned in your work. You worked on 14 …" at bounding box center [478, 68] width 844 height 136
